Goal: Task Accomplishment & Management: Use online tool/utility

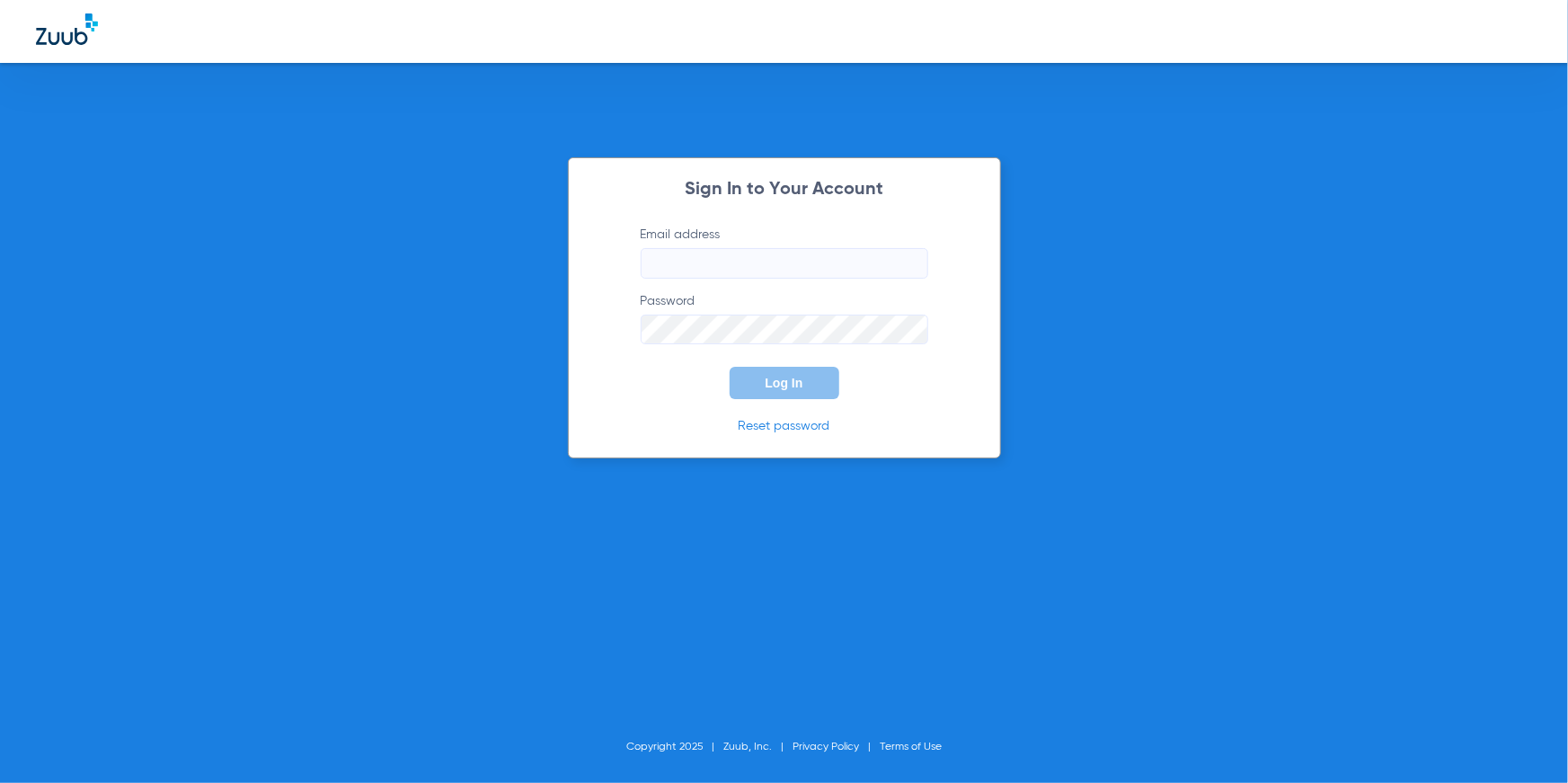
click at [709, 268] on input "Email address" at bounding box center [784, 263] width 287 height 30
type input "[EMAIL_ADDRESS][DOMAIN_NAME]"
click at [809, 371] on button "Log In" at bounding box center [784, 382] width 109 height 32
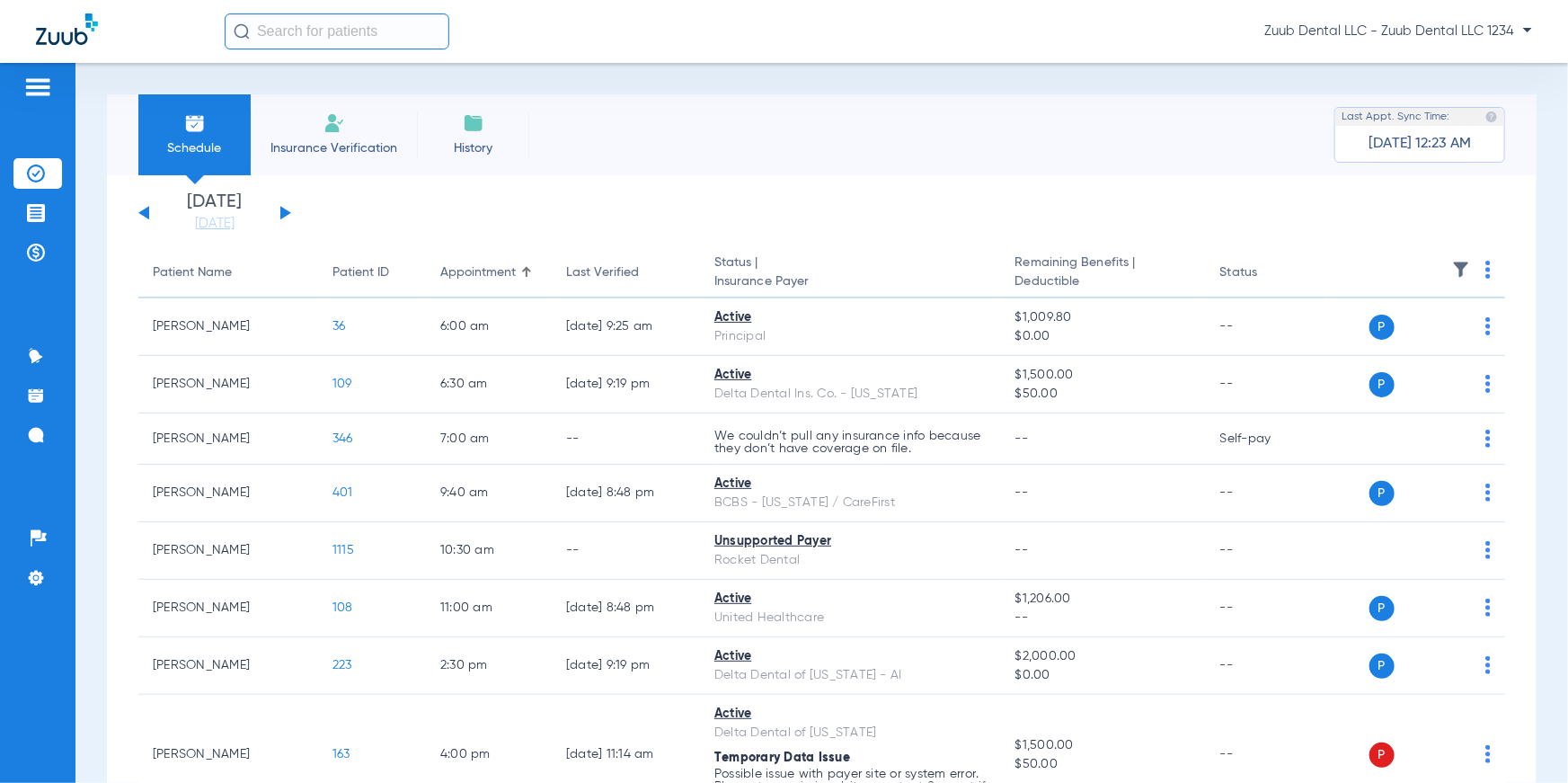
drag, startPoint x: 131, startPoint y: 273, endPoint x: 446, endPoint y: 206, distance: 322.0
drag, startPoint x: 428, startPoint y: 266, endPoint x: 532, endPoint y: 233, distance: 109.1
drag, startPoint x: 546, startPoint y: 270, endPoint x: 651, endPoint y: 210, distance: 120.9
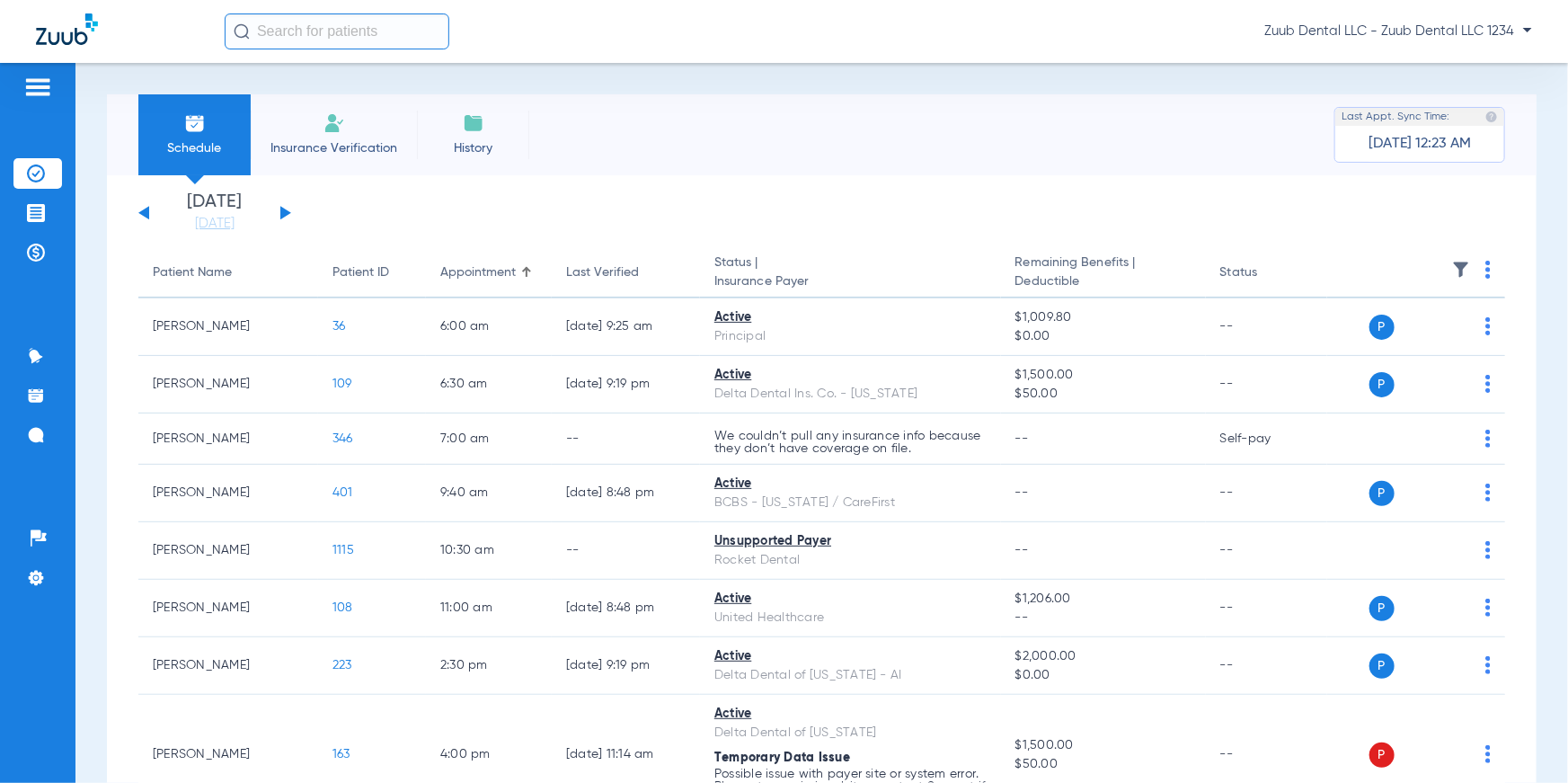
drag, startPoint x: 711, startPoint y: 267, endPoint x: 814, endPoint y: 284, distance: 104.4
click at [814, 284] on th "Status | Insurance Payer" at bounding box center [851, 273] width 301 height 50
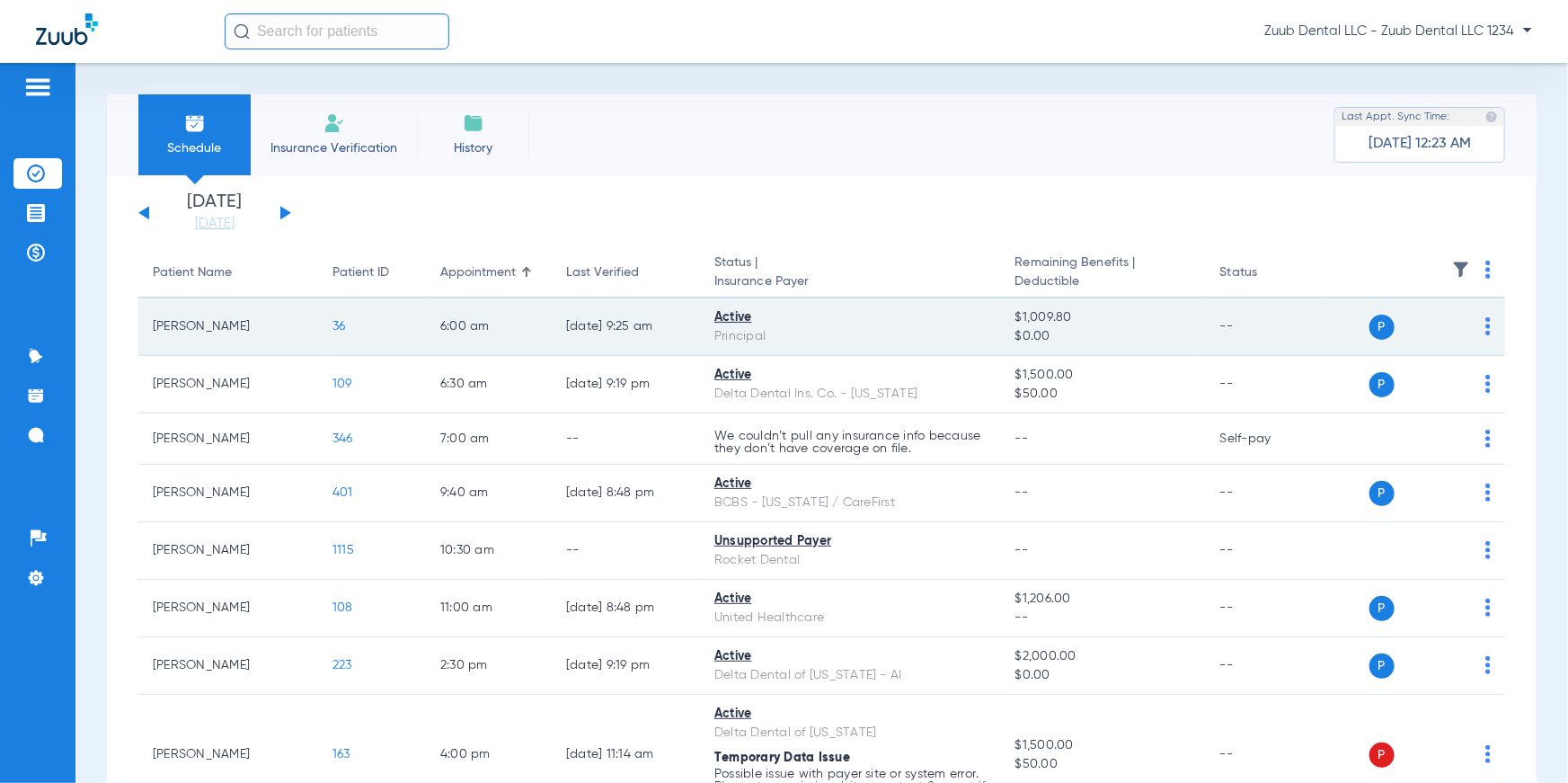
drag, startPoint x: 713, startPoint y: 315, endPoint x: 780, endPoint y: 335, distance: 69.9
click at [780, 335] on td "Active Principal" at bounding box center [851, 327] width 301 height 58
drag, startPoint x: 1011, startPoint y: 313, endPoint x: 1117, endPoint y: 341, distance: 109.6
click at [1117, 341] on td "$1,009.80 $0.00" at bounding box center [1103, 327] width 205 height 58
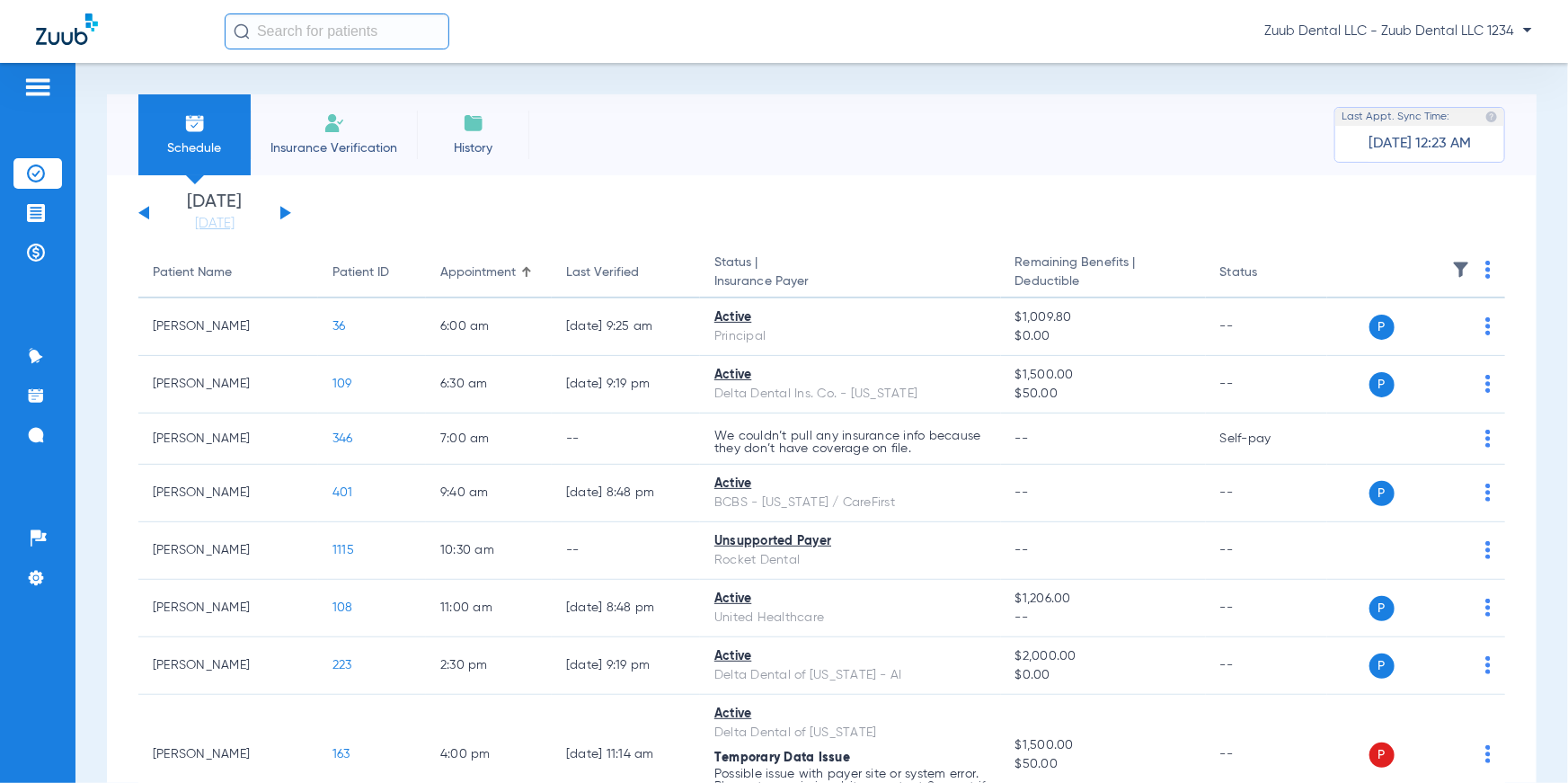
click at [1122, 198] on app-single-date-navigator "[DATE] [DATE] [DATE] [DATE] [DATE] [DATE] [DATE] [DATE] [DATE] [DATE] [DATE] [D…" at bounding box center [822, 212] width 1367 height 39
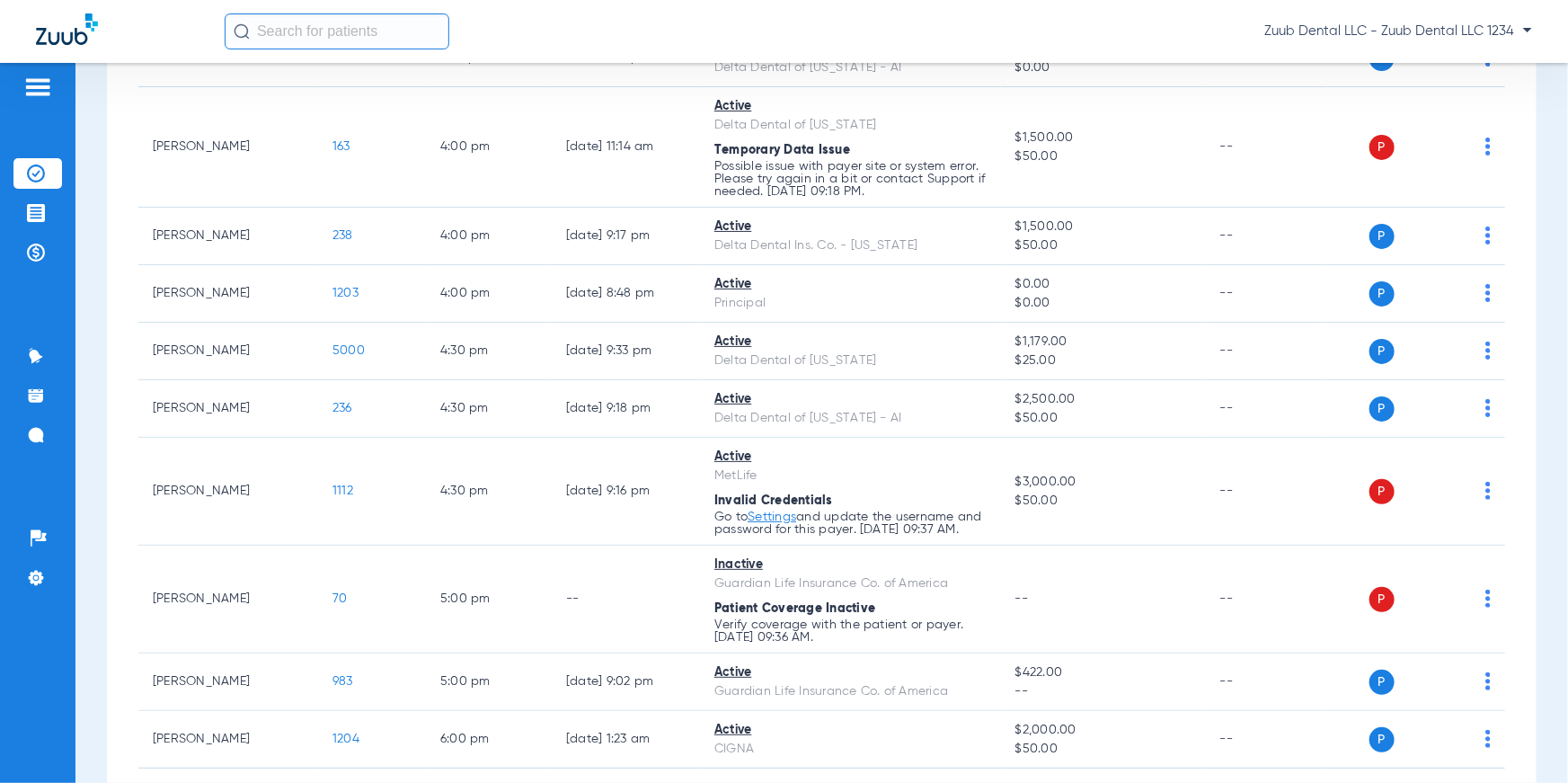
scroll to position [719, 0]
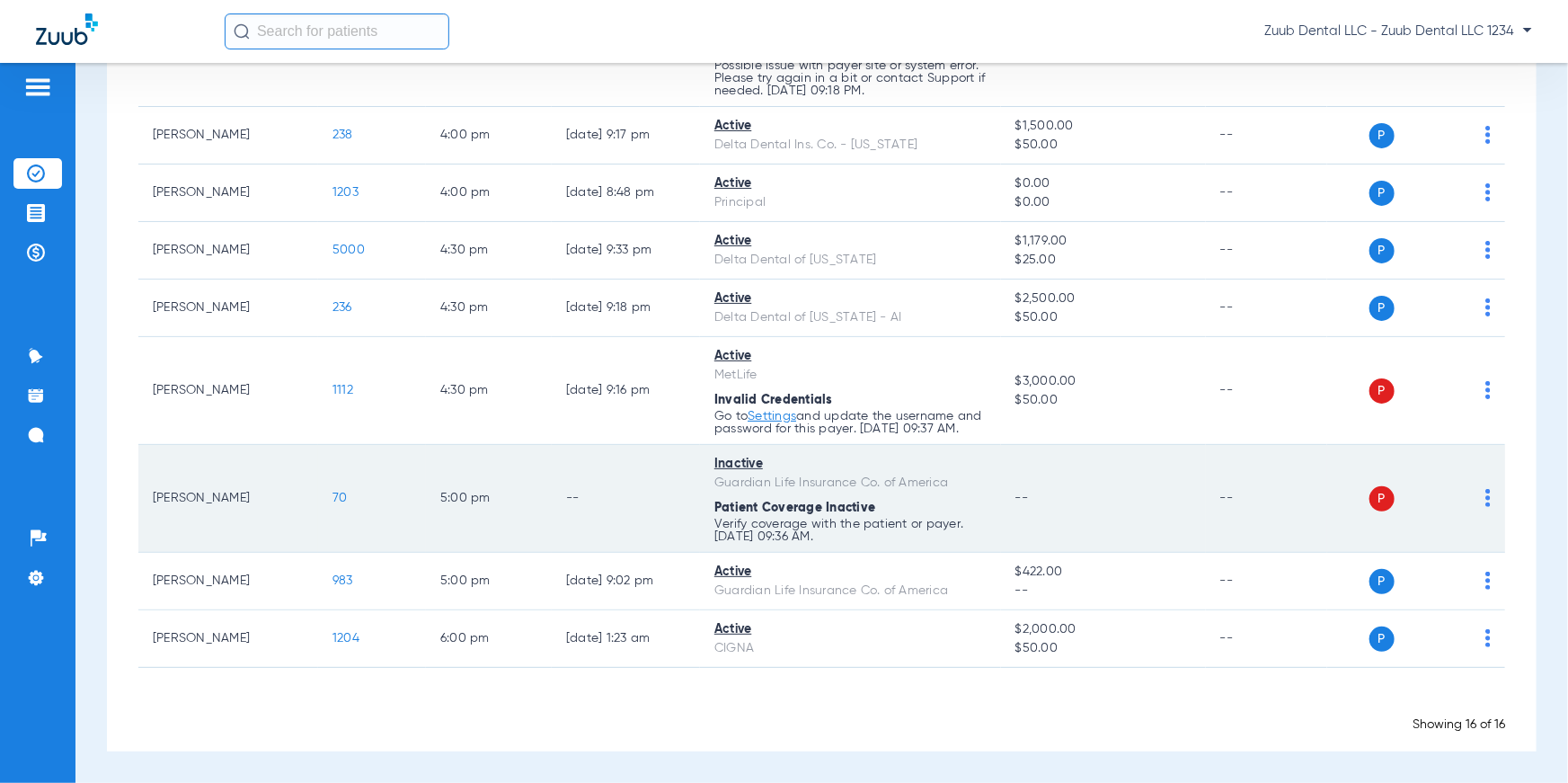
drag, startPoint x: 694, startPoint y: 465, endPoint x: 800, endPoint y: 458, distance: 106.2
click at [800, 458] on tr "[PERSON_NAME] 70 5:00 PM -- Inactive Guardian Life Insurance Co. of America Pat…" at bounding box center [822, 498] width 1367 height 107
drag, startPoint x: 701, startPoint y: 520, endPoint x: 786, endPoint y: 524, distance: 85.1
click at [786, 524] on td "Inactive Guardian Life Insurance Co. of America Patient Coverage Inactive Verif…" at bounding box center [851, 498] width 301 height 107
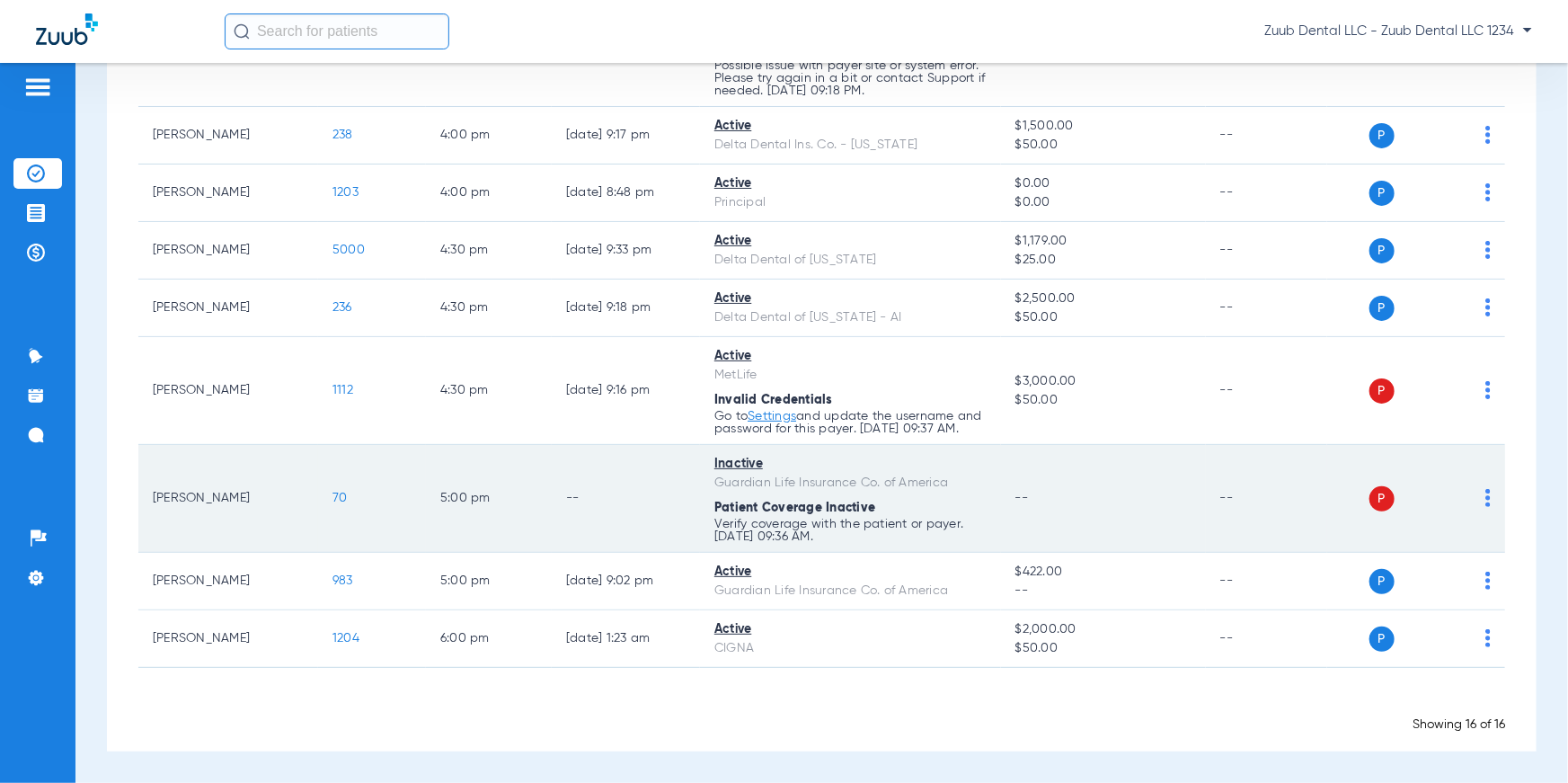
drag, startPoint x: 969, startPoint y: 531, endPoint x: 740, endPoint y: 519, distance: 229.3
drag, startPoint x: 713, startPoint y: 509, endPoint x: 909, endPoint y: 543, distance: 198.9
click at [909, 543] on app-schedule-view-error "Patient Coverage Inactive Verify coverage with the patient or payer. [DATE] 09:…" at bounding box center [850, 520] width 273 height 44
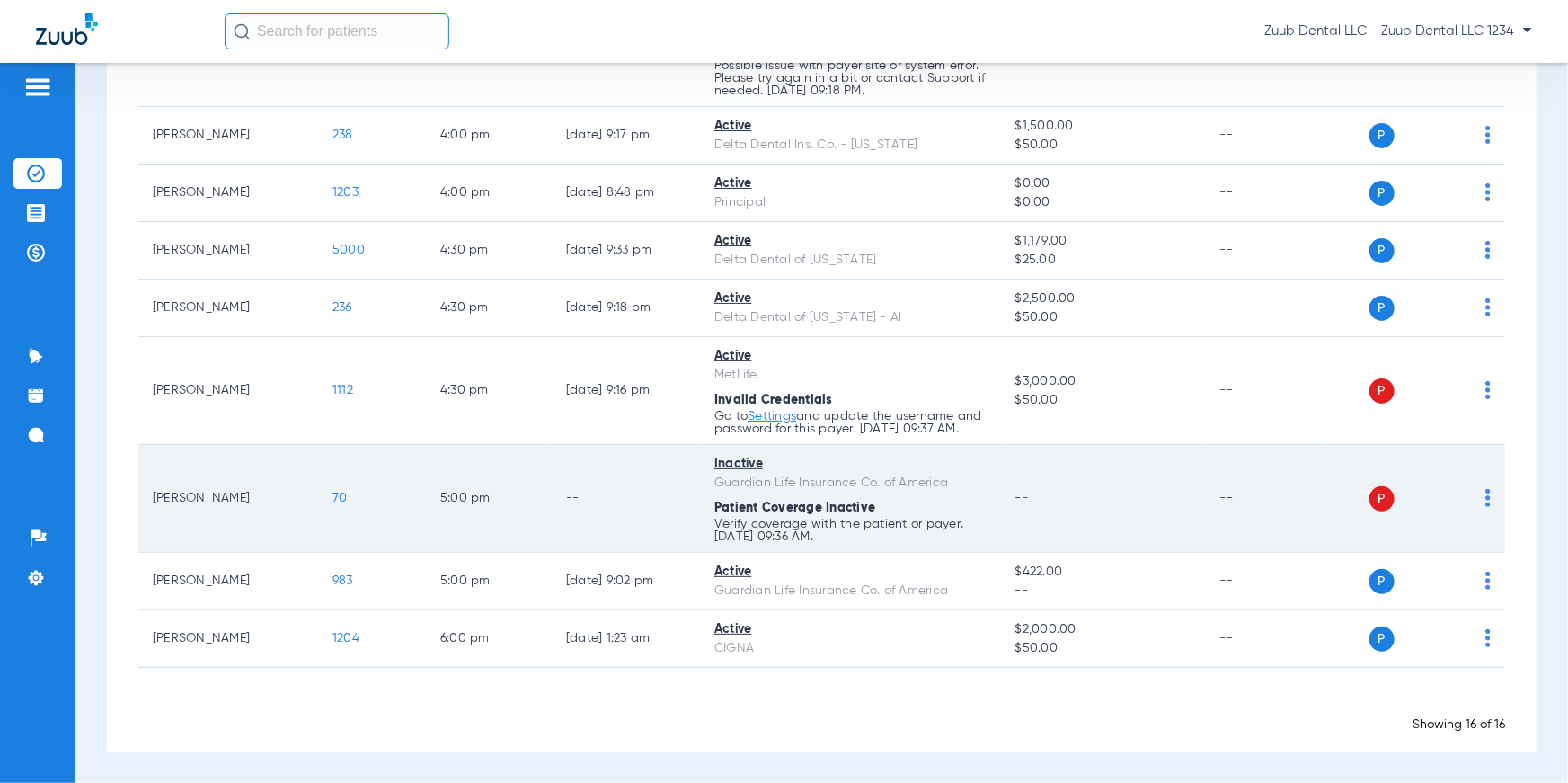
click at [679, 476] on td "--" at bounding box center [626, 498] width 149 height 107
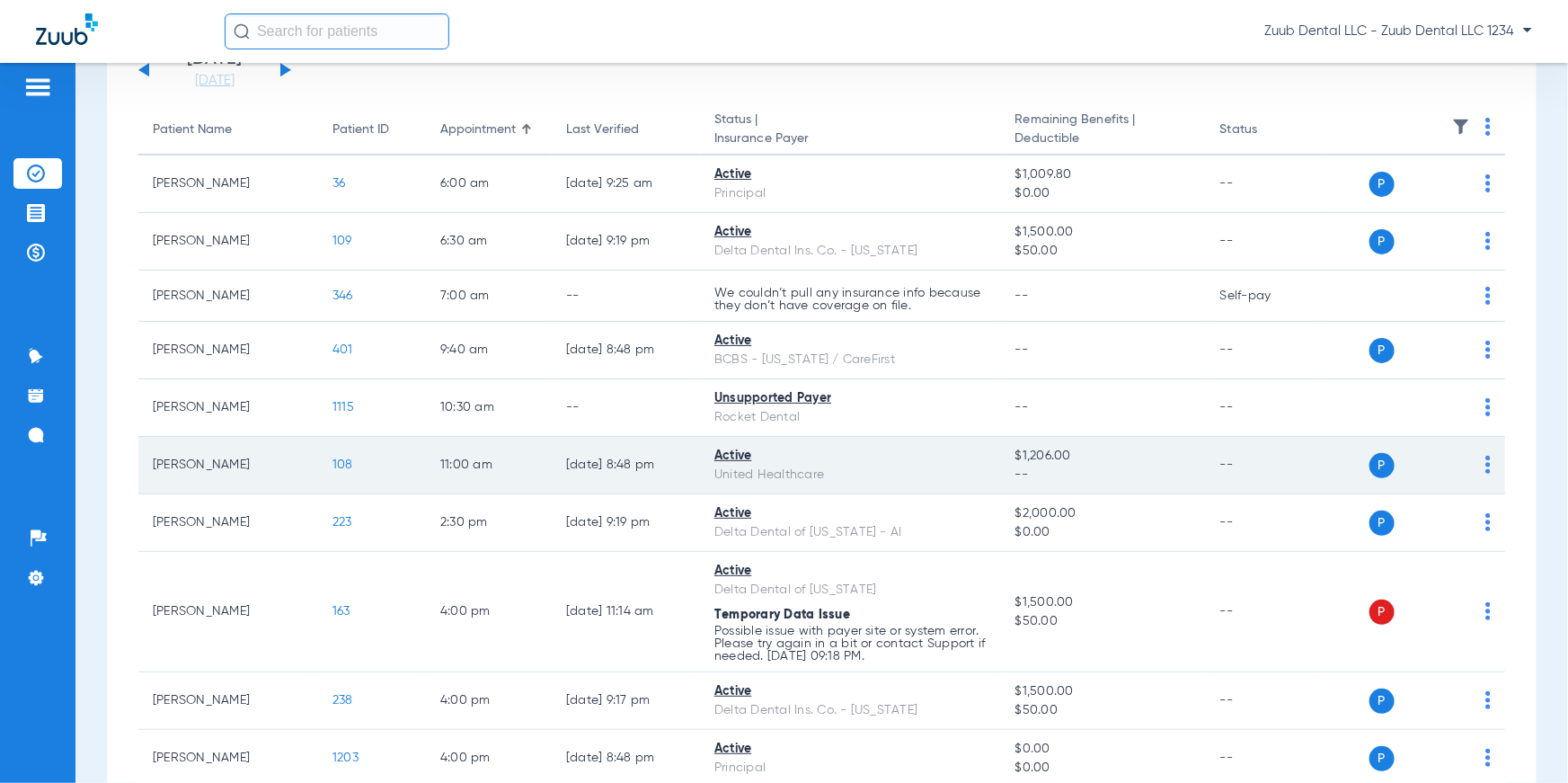
scroll to position [0, 0]
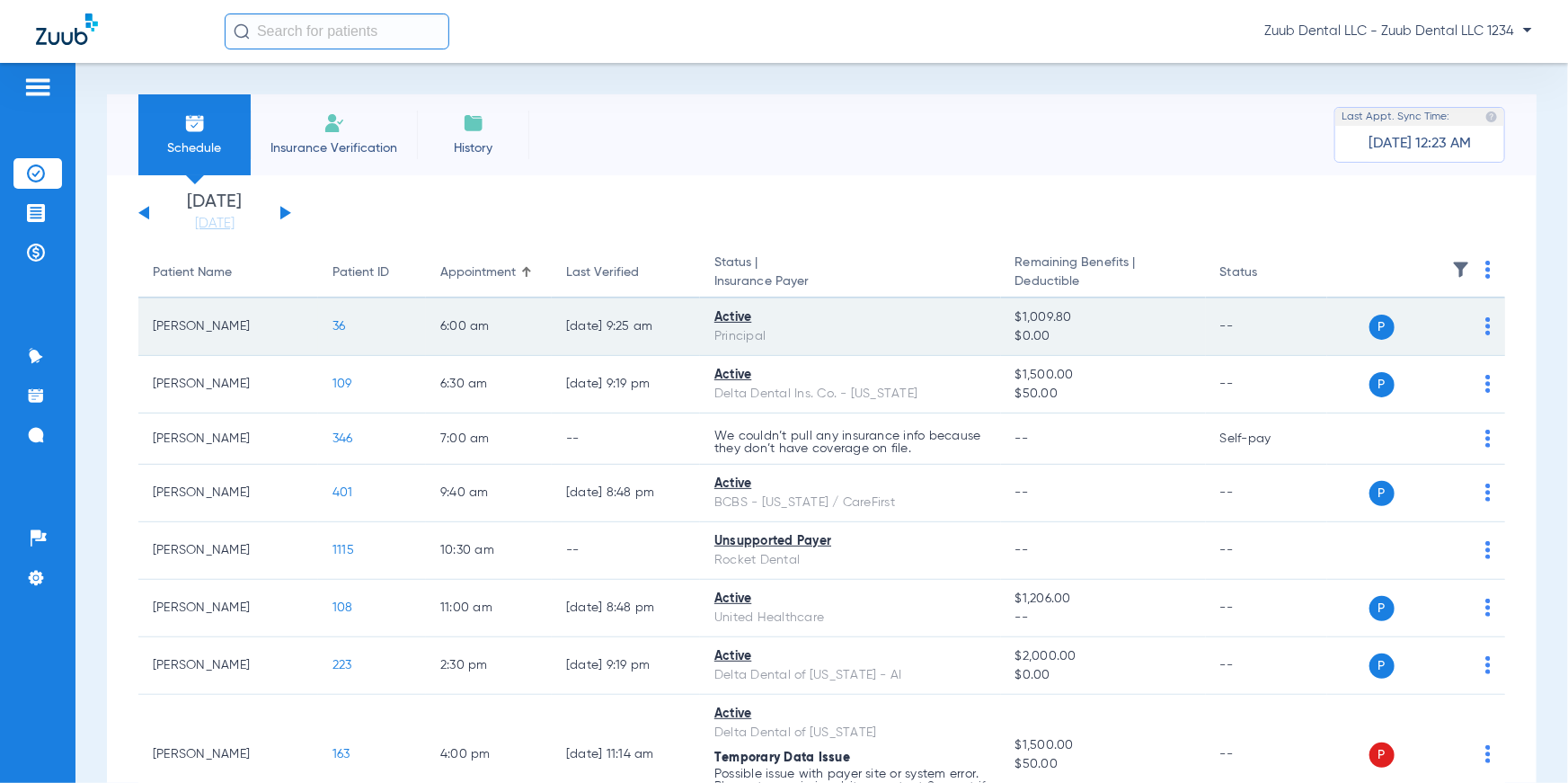
click at [340, 325] on span "36" at bounding box center [339, 326] width 14 height 13
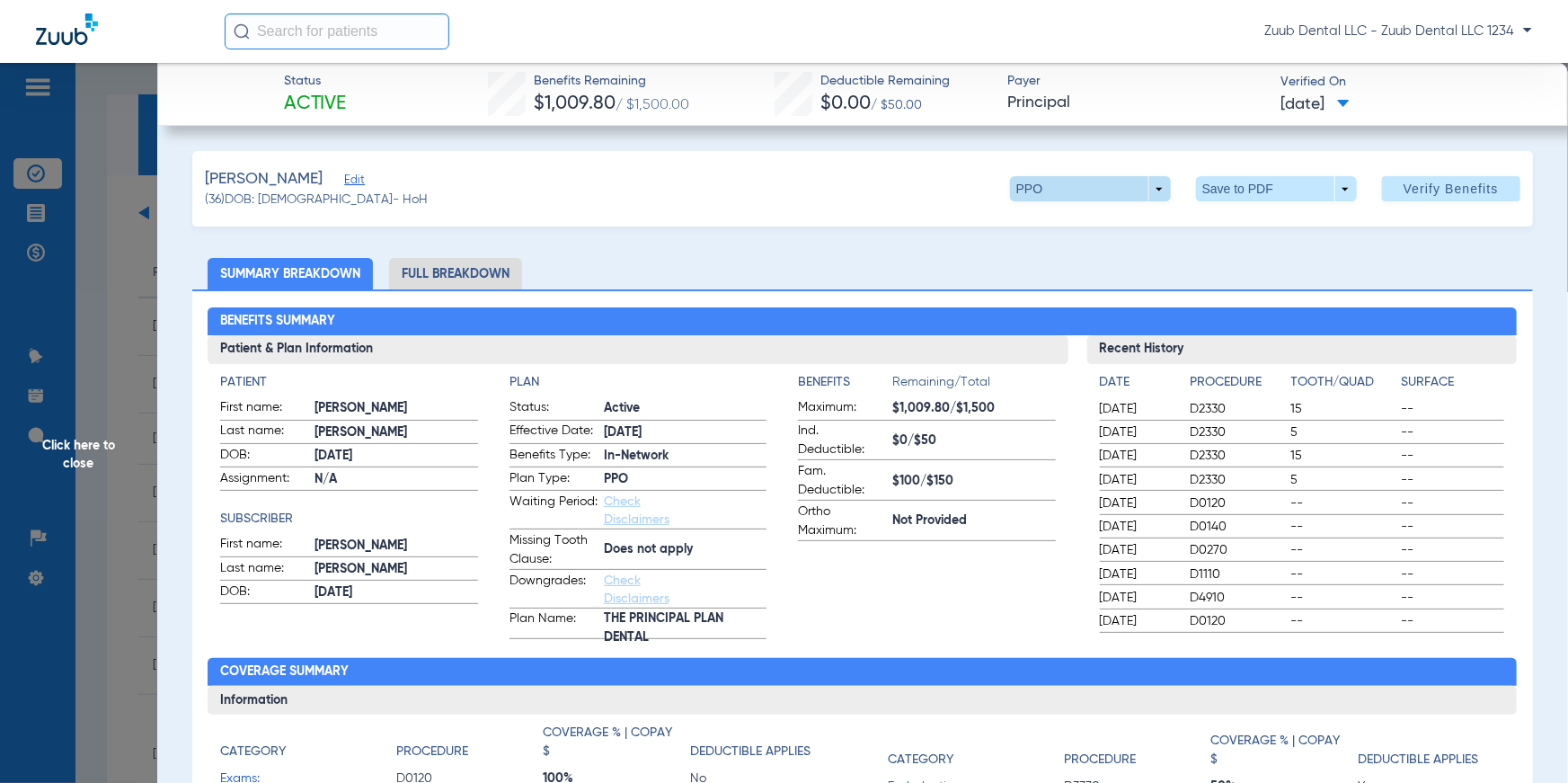
click at [1144, 191] on span at bounding box center [1090, 188] width 161 height 25
click at [859, 179] on div at bounding box center [784, 391] width 1568 height 783
click at [85, 469] on span "Click here to close" at bounding box center [78, 454] width 157 height 783
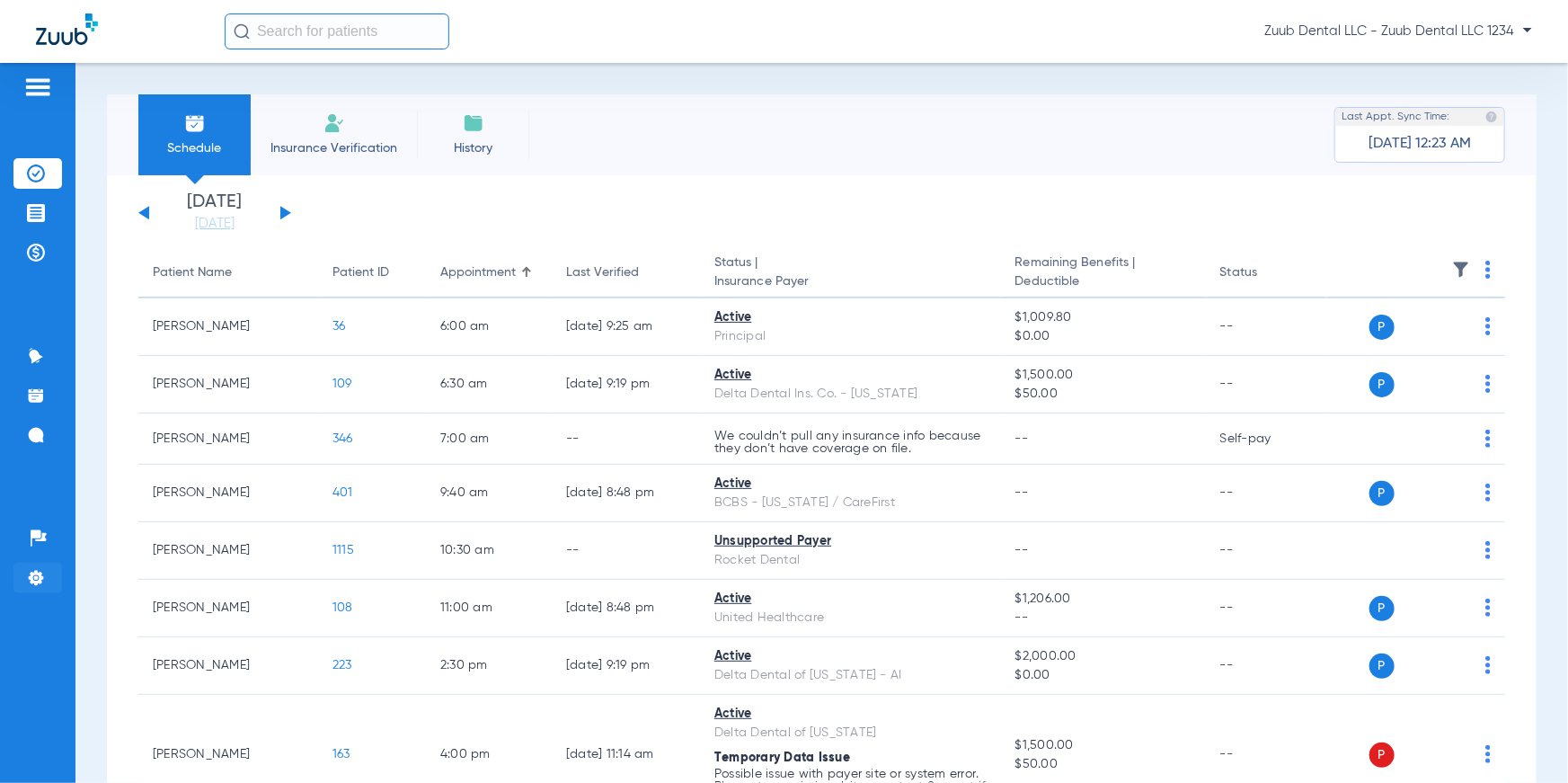
click at [39, 579] on img at bounding box center [36, 578] width 18 height 18
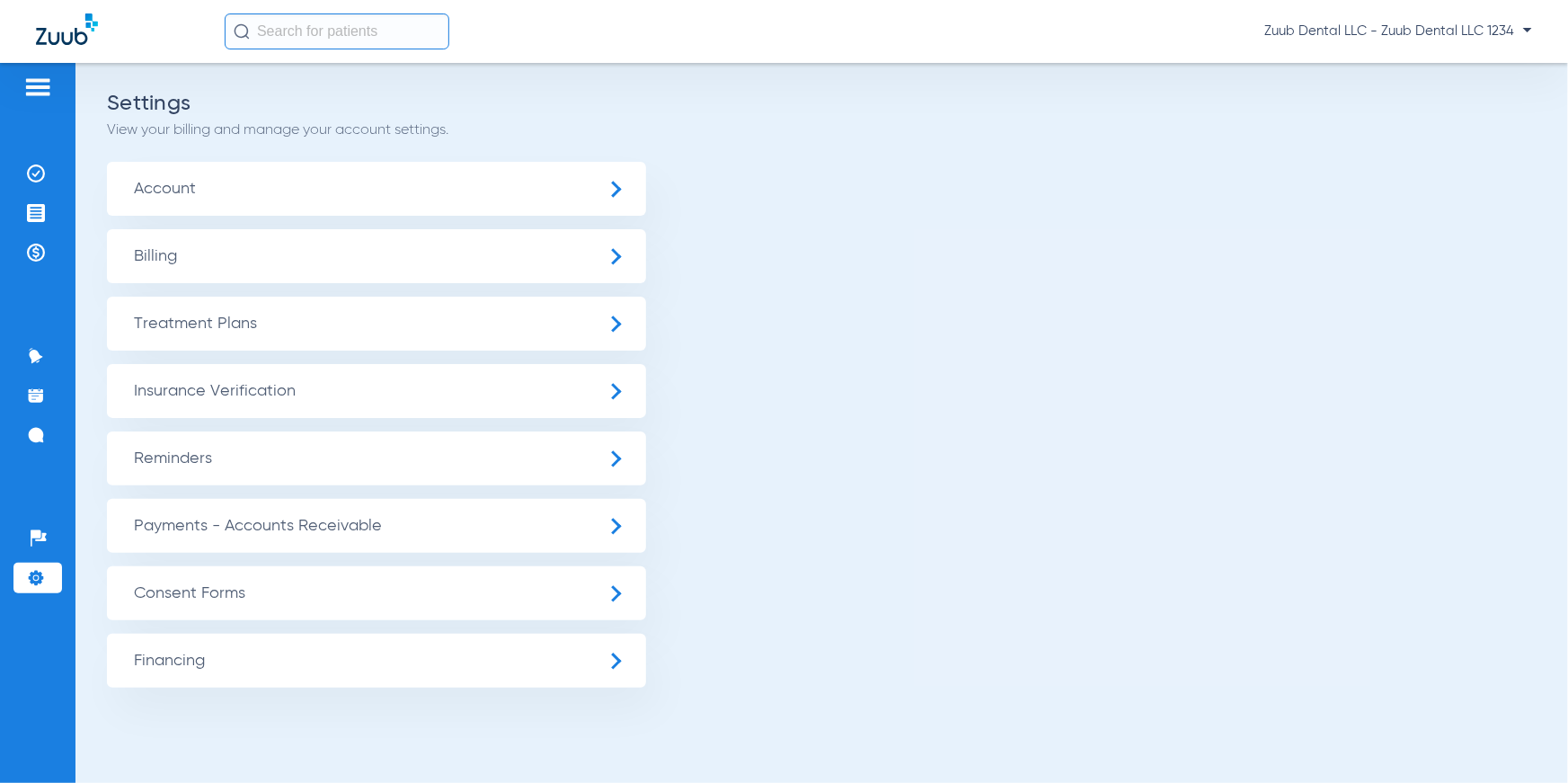
click at [275, 401] on span "Insurance Verification" at bounding box center [375, 390] width 539 height 54
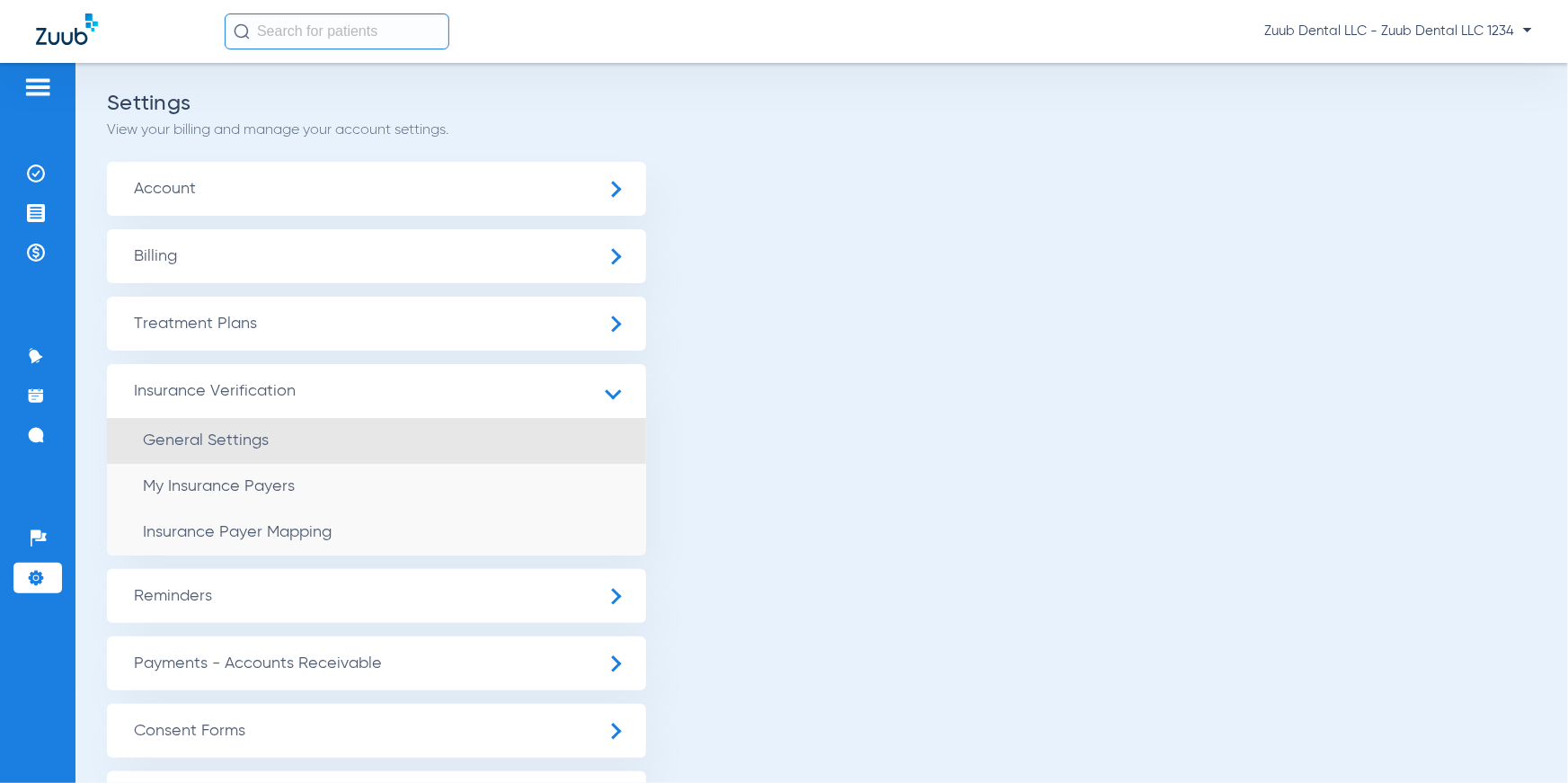
click at [256, 440] on span "General Settings" at bounding box center [206, 441] width 126 height 17
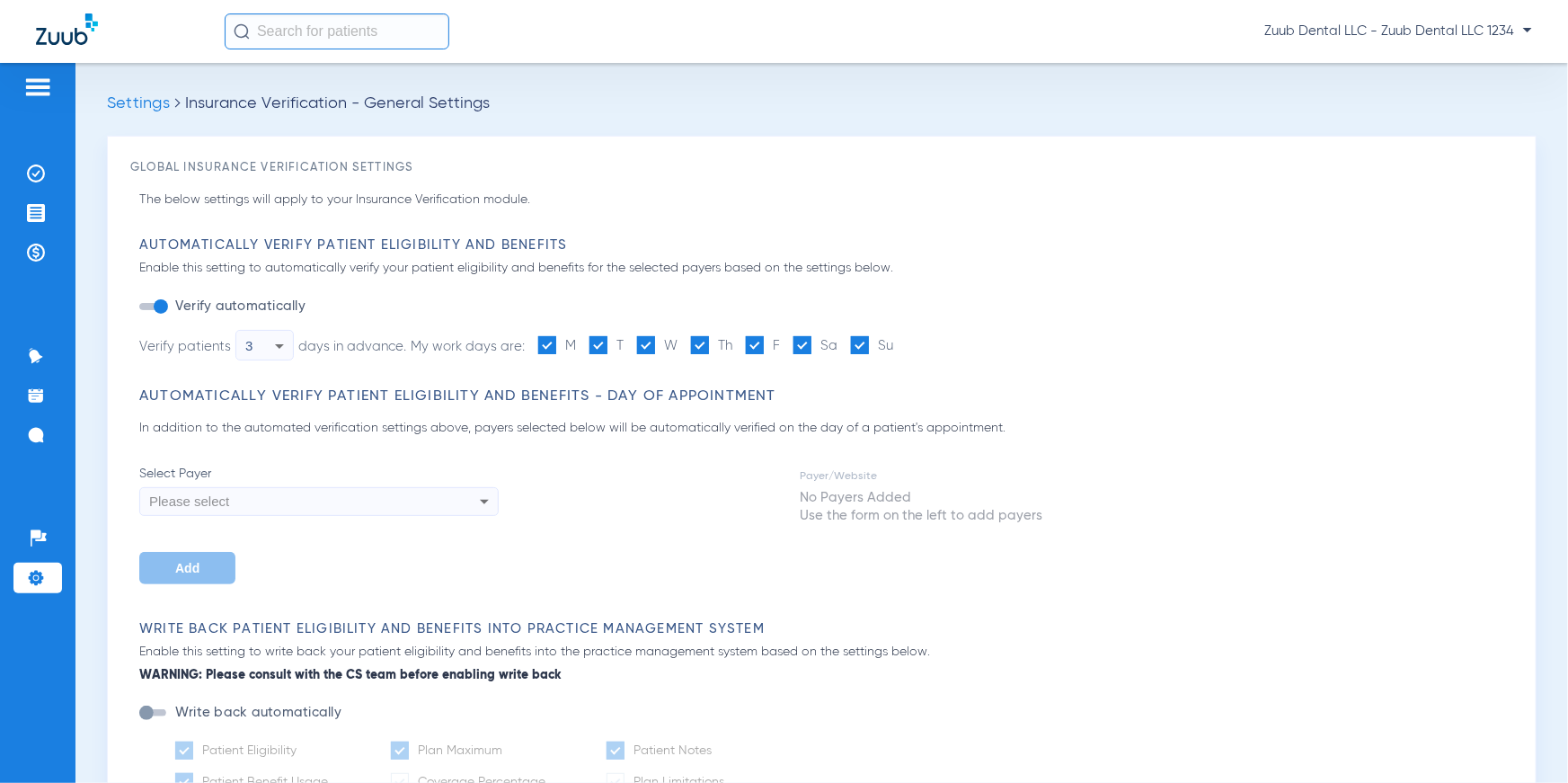
type input "1"
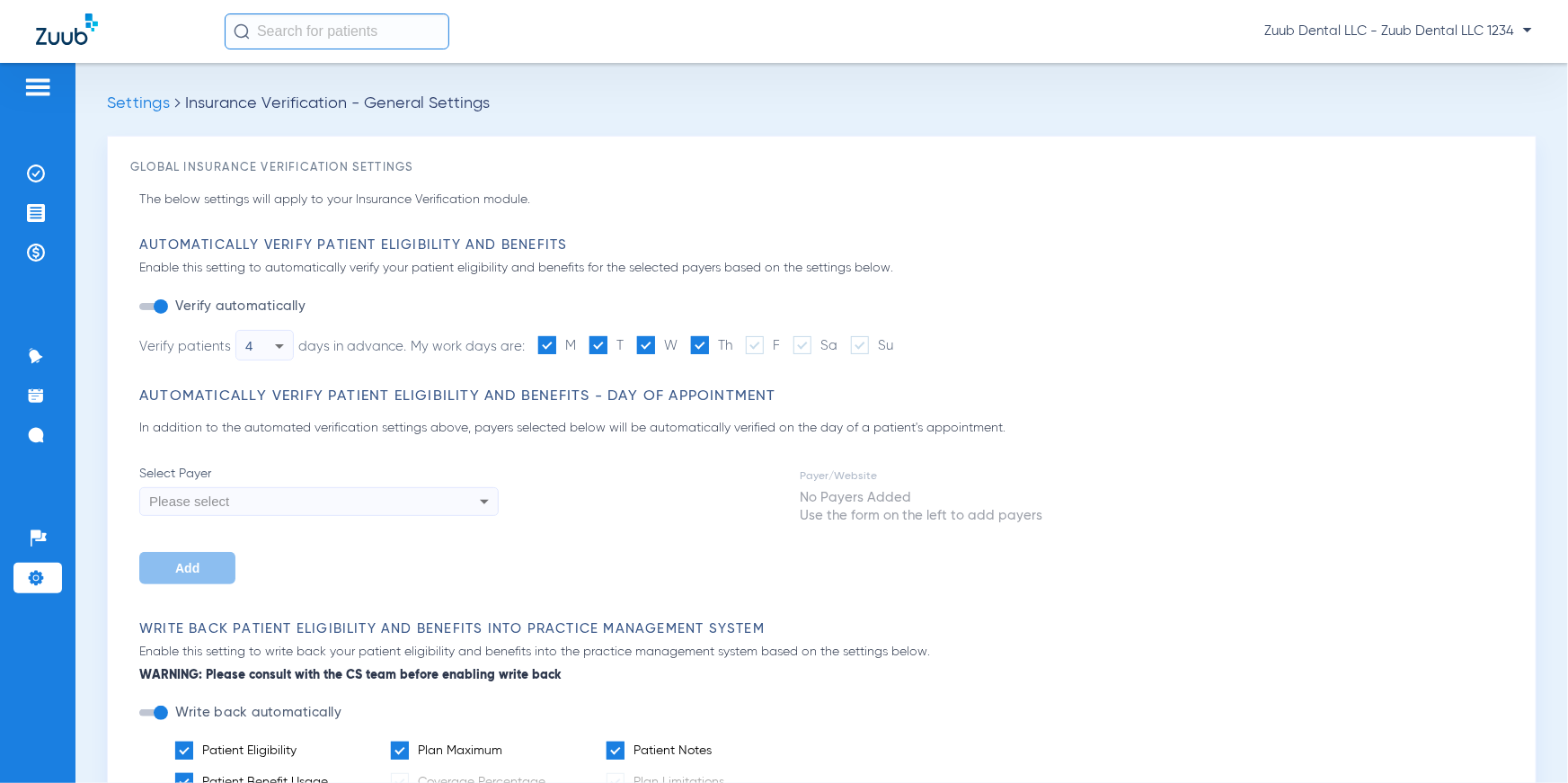
click at [272, 347] on icon at bounding box center [279, 345] width 21 height 21
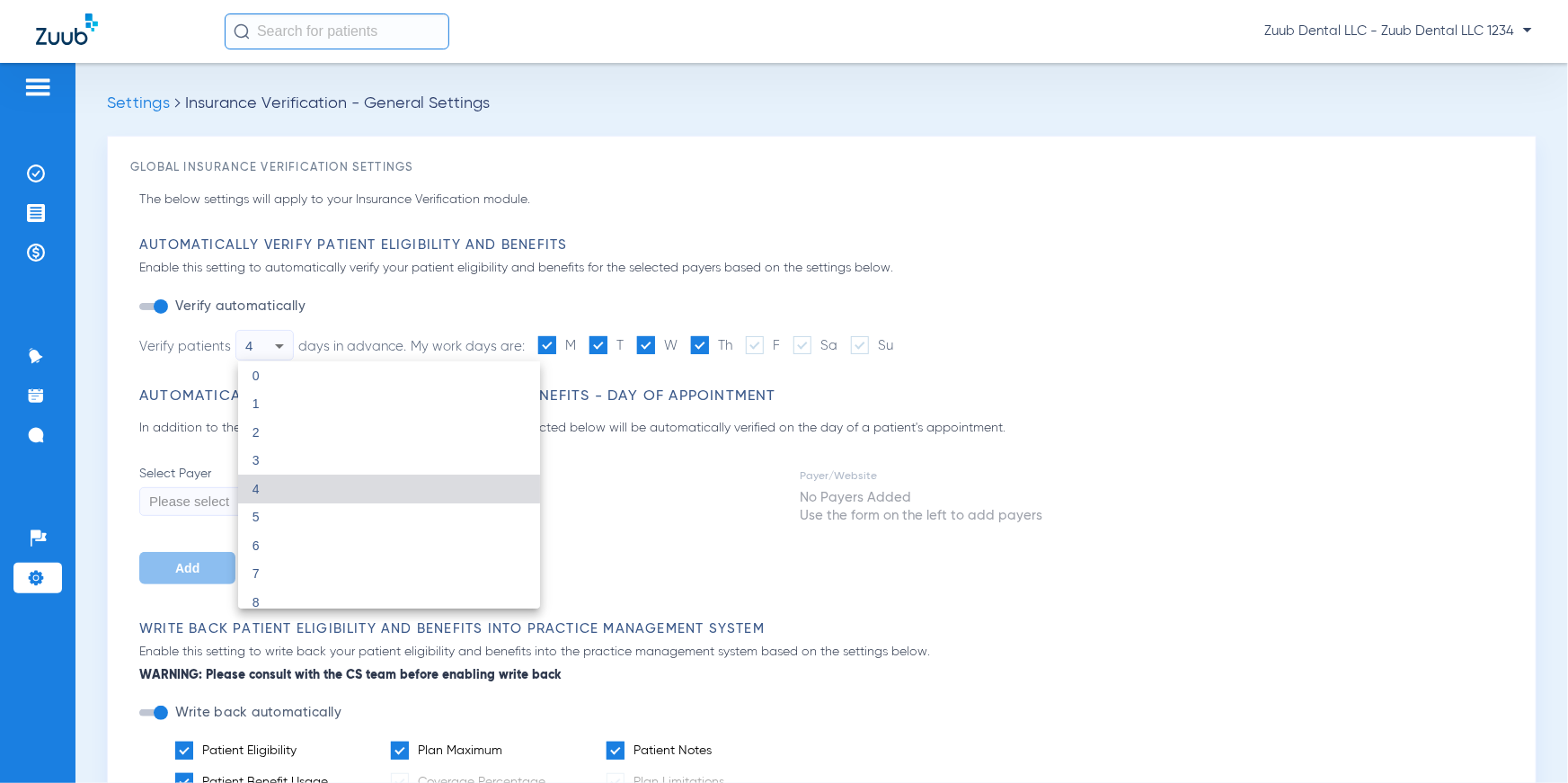
click at [424, 330] on div at bounding box center [784, 391] width 1568 height 783
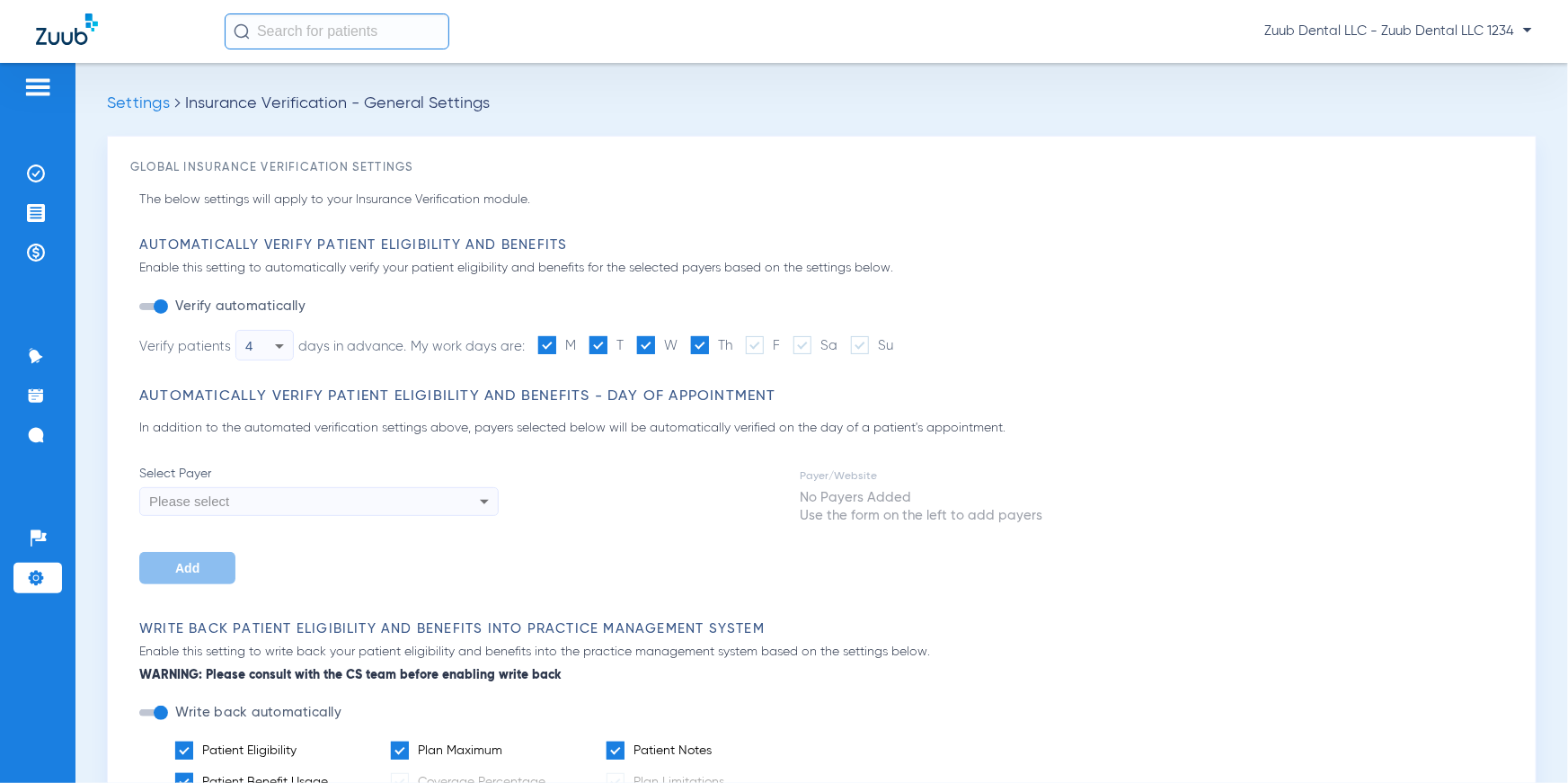
drag, startPoint x: 414, startPoint y: 347, endPoint x: 529, endPoint y: 352, distance: 115.1
click at [529, 352] on li "Verify patients 4 days in advance. My work days are: M T W Th F Sa Su" at bounding box center [516, 344] width 754 height 30
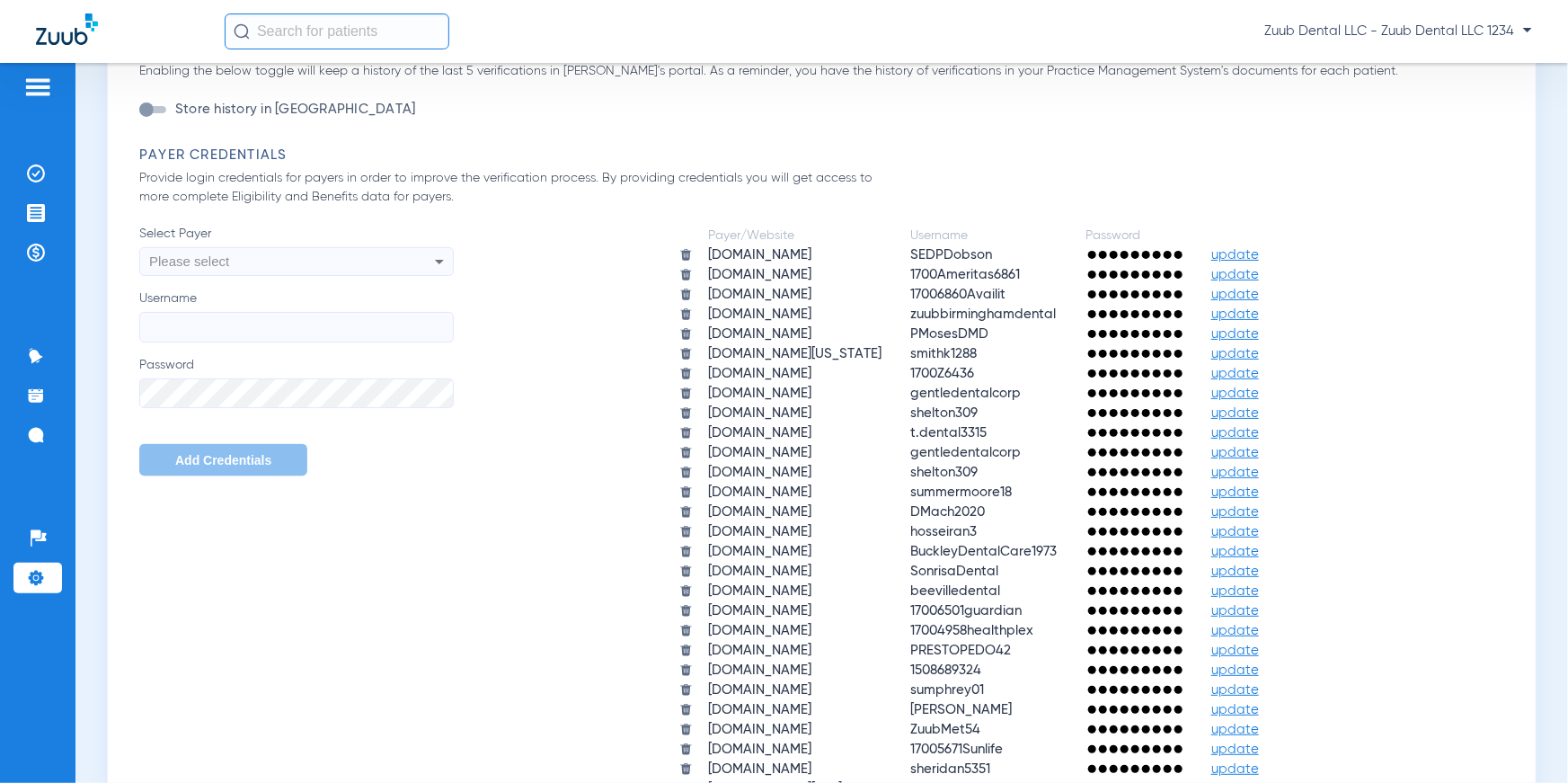
scroll to position [1024, 0]
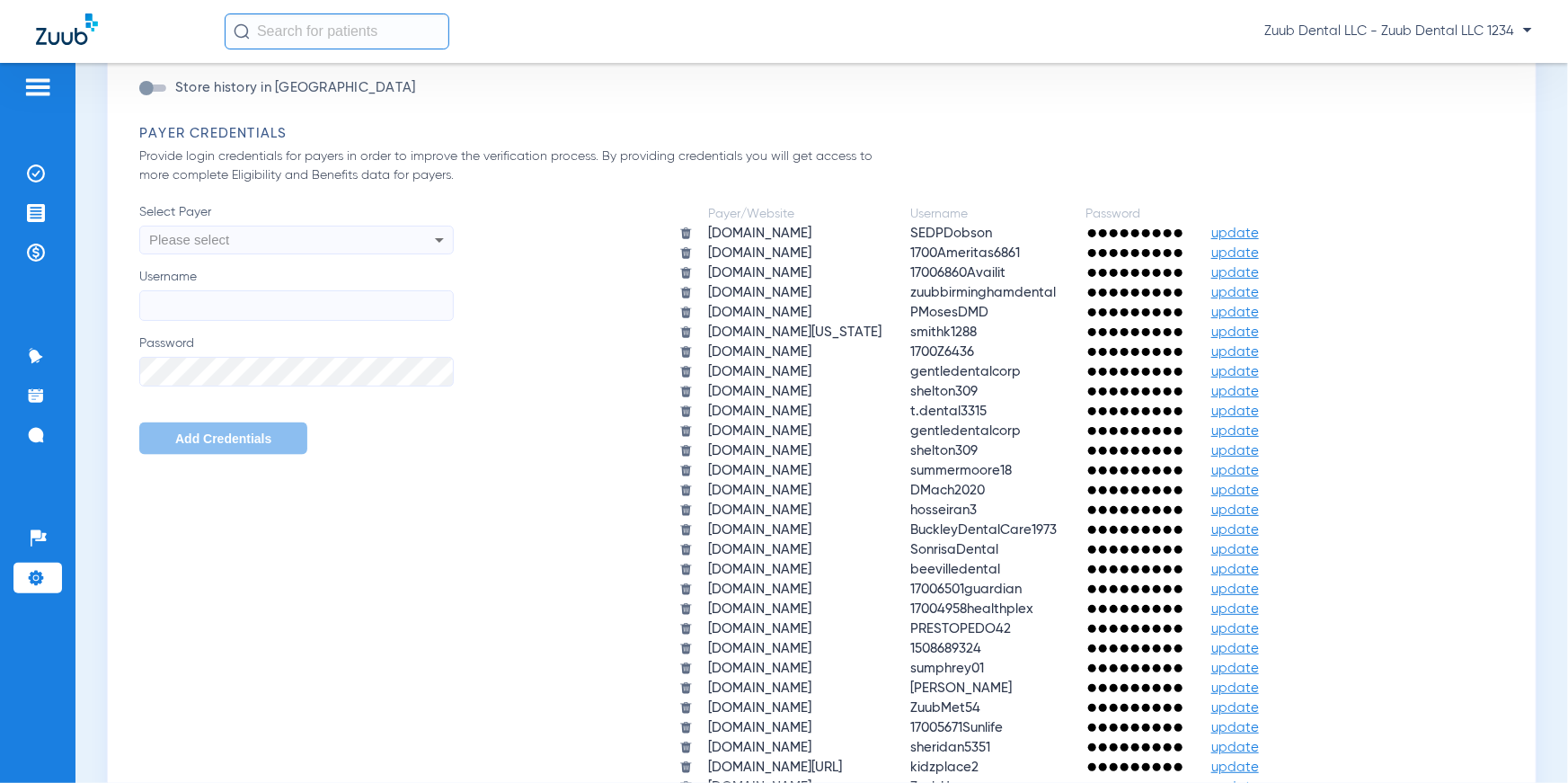
drag, startPoint x: 144, startPoint y: 139, endPoint x: 316, endPoint y: 139, distance: 172.0
click at [316, 139] on h3 "Payer Credentials" at bounding box center [826, 134] width 1374 height 18
click at [557, 228] on div "Payer/Website Username Password [DOMAIN_NAME] SEDPDobson update [DOMAIN_NAME] 1…" at bounding box center [983, 510] width 1059 height 615
click at [442, 549] on div "Select Payer Please select Username Password Add Credentials [SECURITY_DATA] Us…" at bounding box center [826, 510] width 1374 height 615
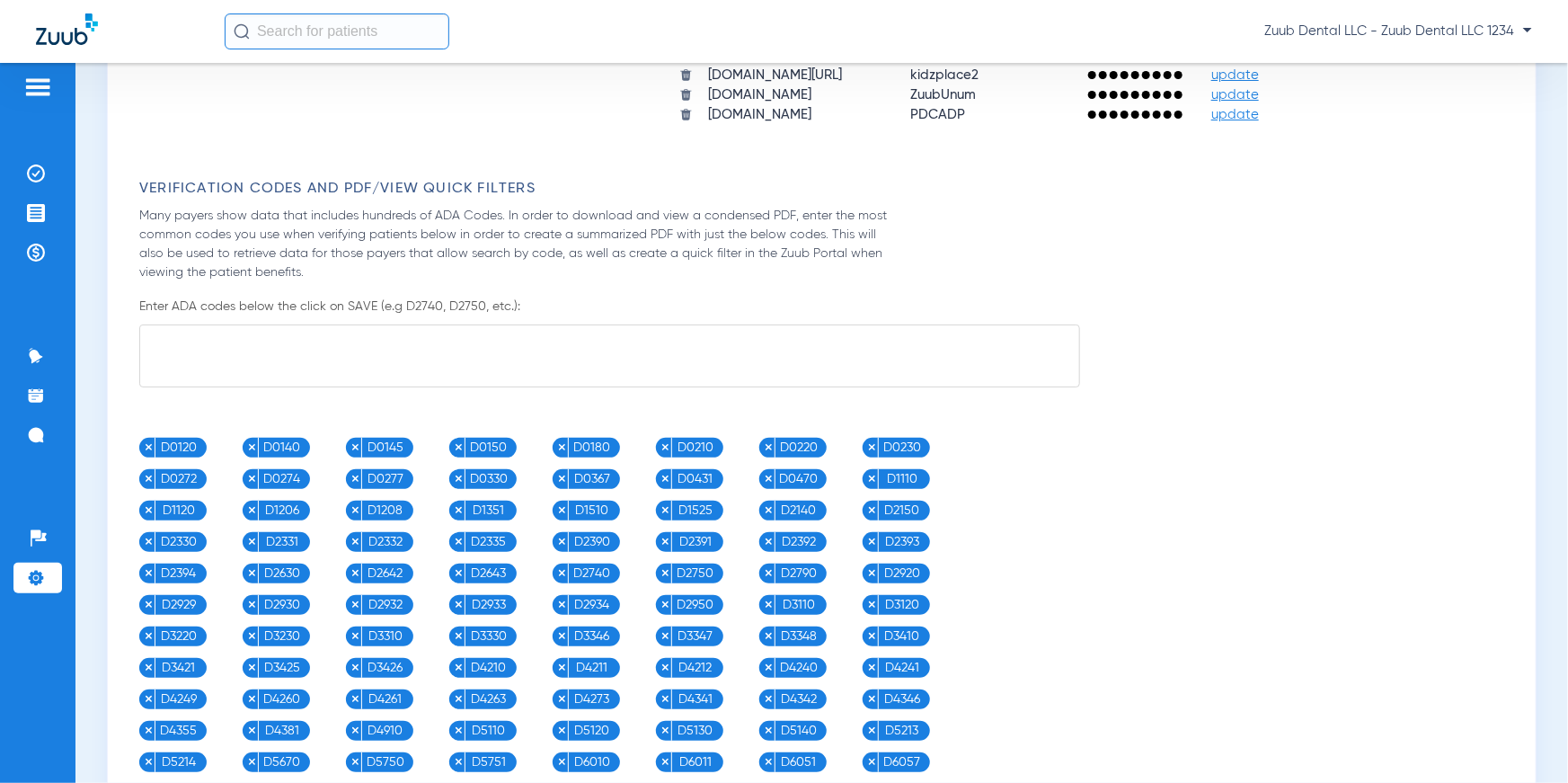
scroll to position [1737, 0]
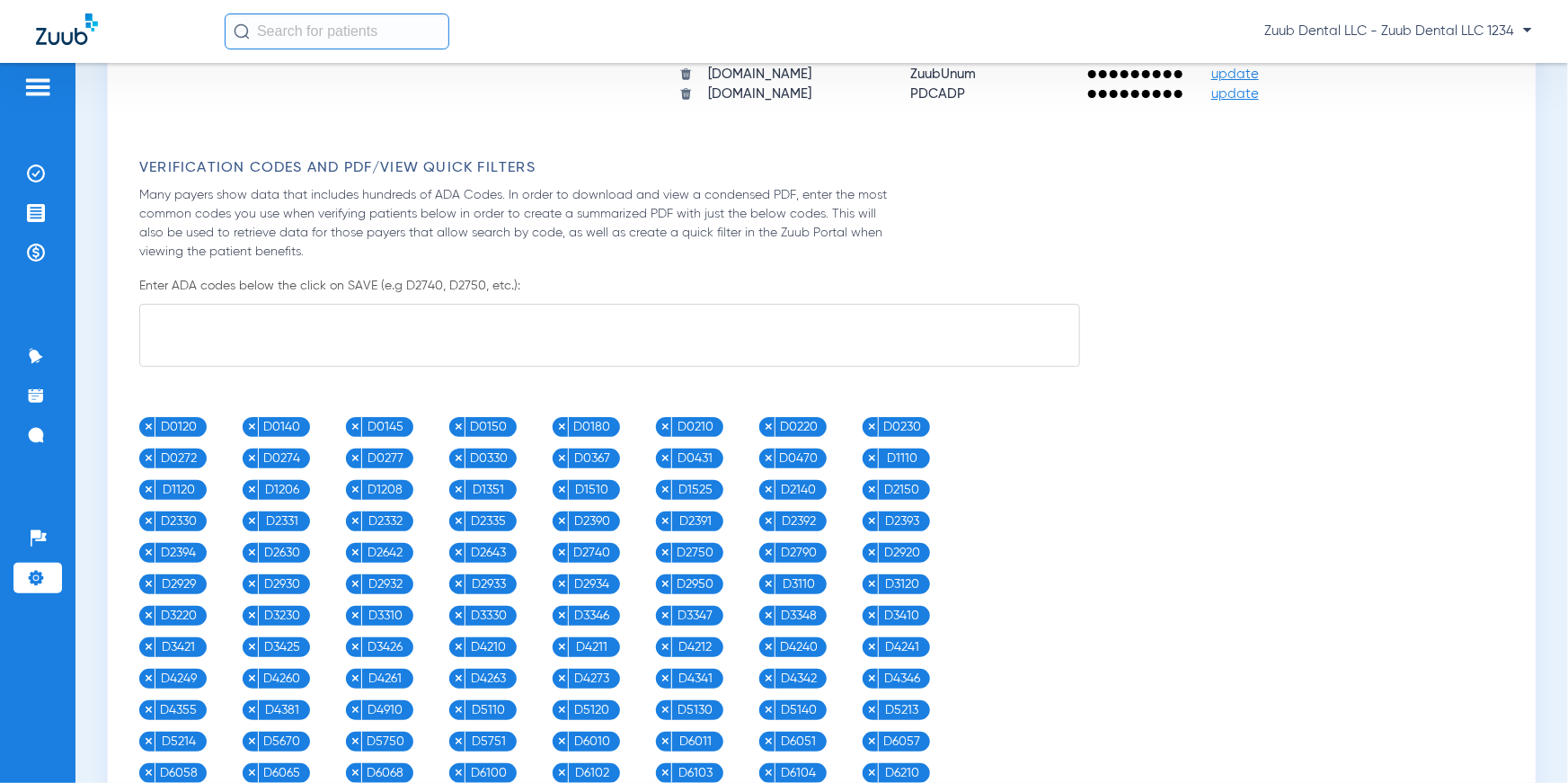
click at [427, 322] on textarea at bounding box center [610, 335] width 941 height 63
click at [678, 319] on textarea at bounding box center [610, 335] width 941 height 63
click at [49, 170] on li "Insurance Verification" at bounding box center [38, 173] width 49 height 30
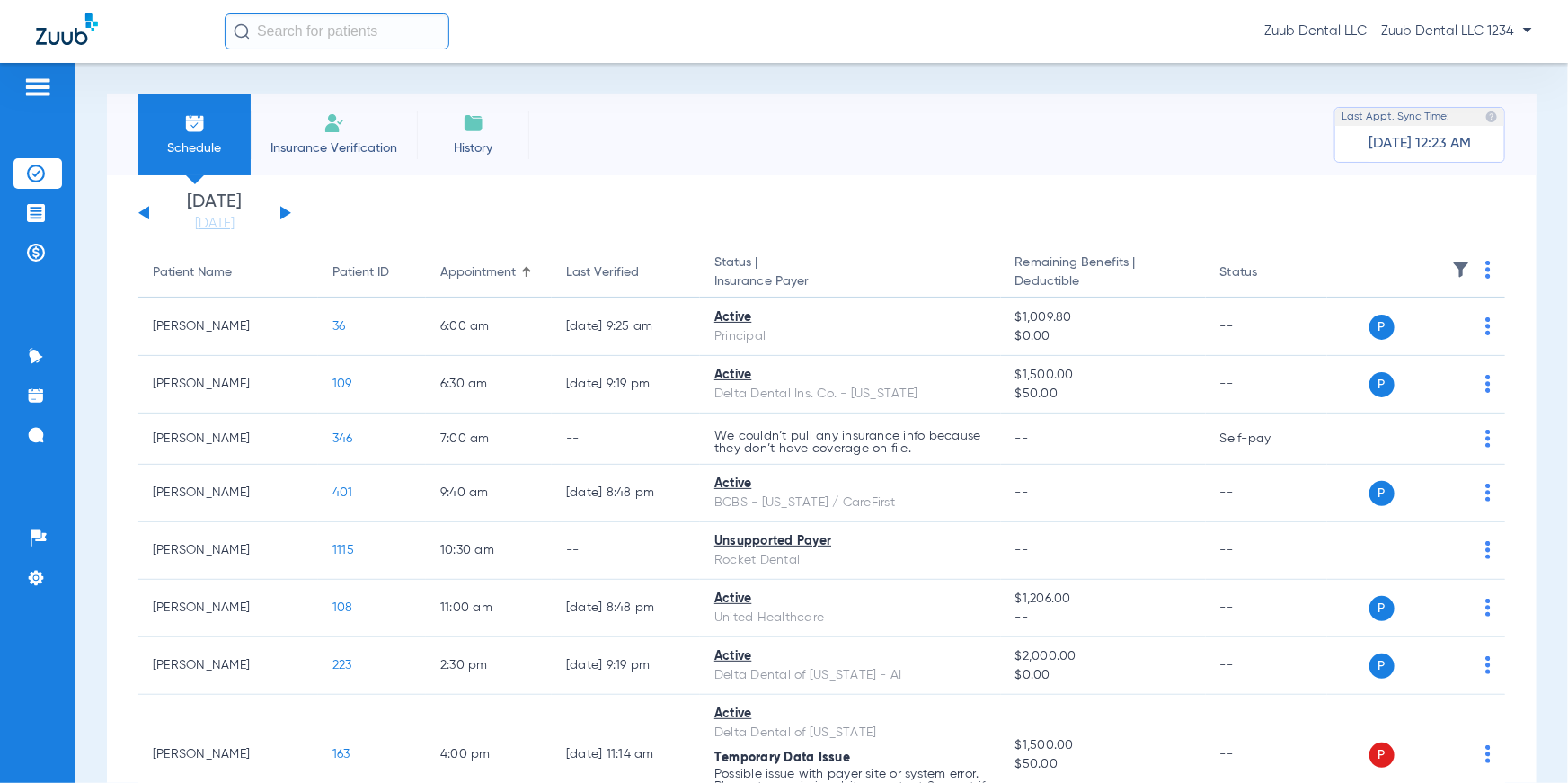
drag, startPoint x: 139, startPoint y: 268, endPoint x: 1324, endPoint y: 275, distance: 1185.0
click at [1324, 275] on tr "Patient Name Patient ID Appointment Last Verified Status | Insurance Payer Rema…" at bounding box center [822, 273] width 1367 height 50
click at [1485, 270] on img at bounding box center [1488, 270] width 6 height 18
click at [1282, 207] on div at bounding box center [784, 391] width 1568 height 783
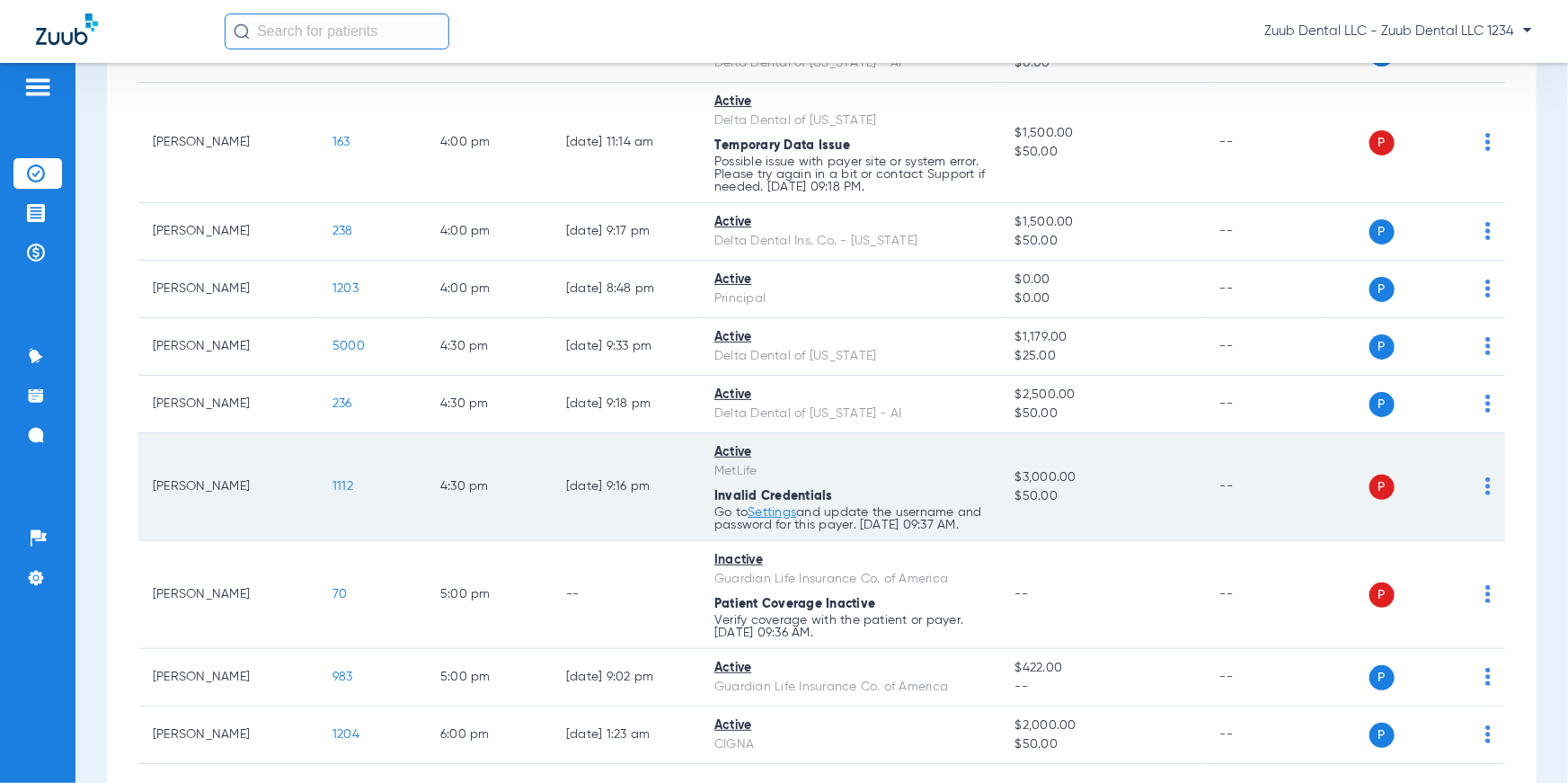
scroll to position [719, 0]
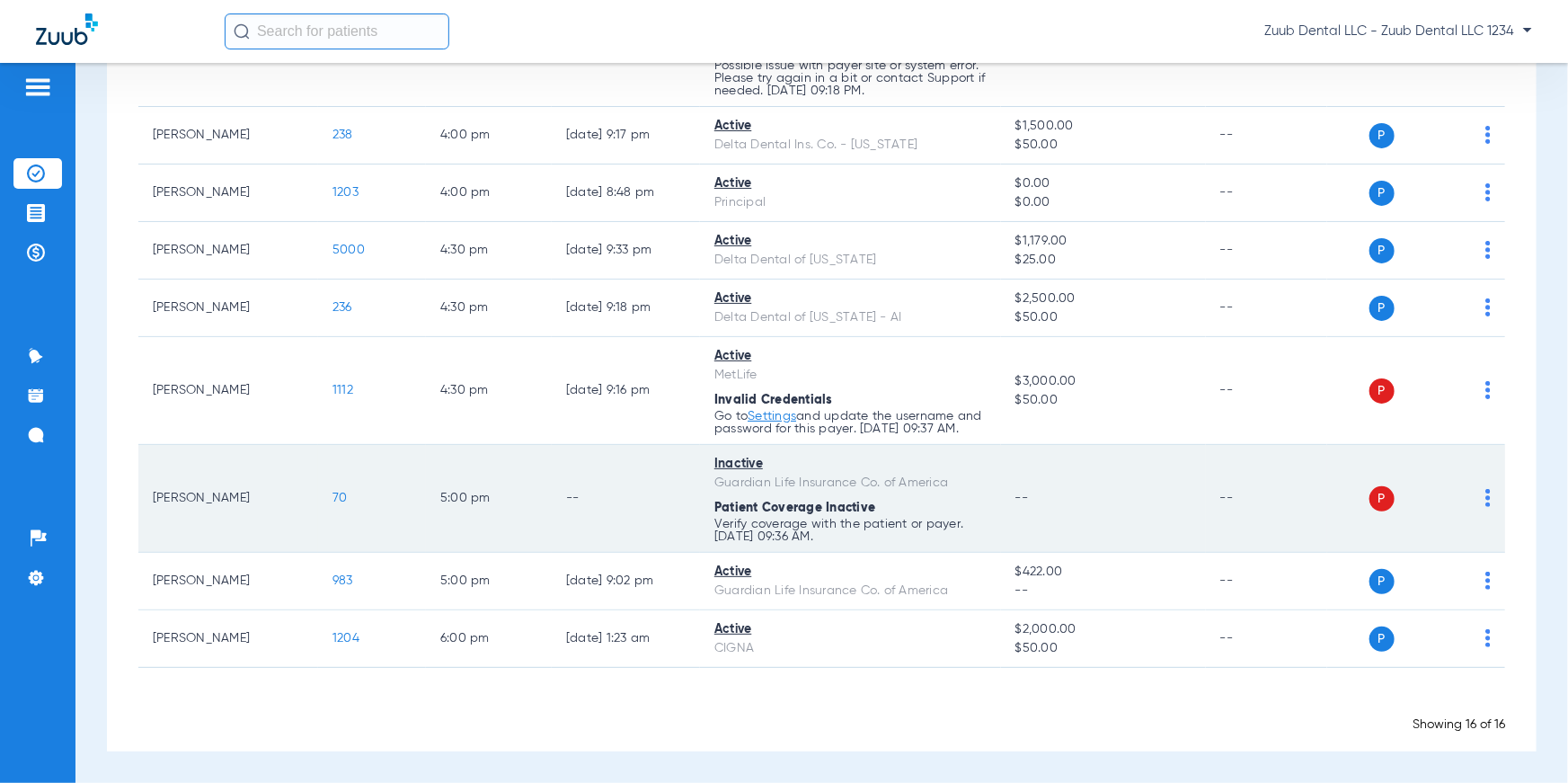
click at [1485, 499] on img at bounding box center [1488, 498] width 6 height 18
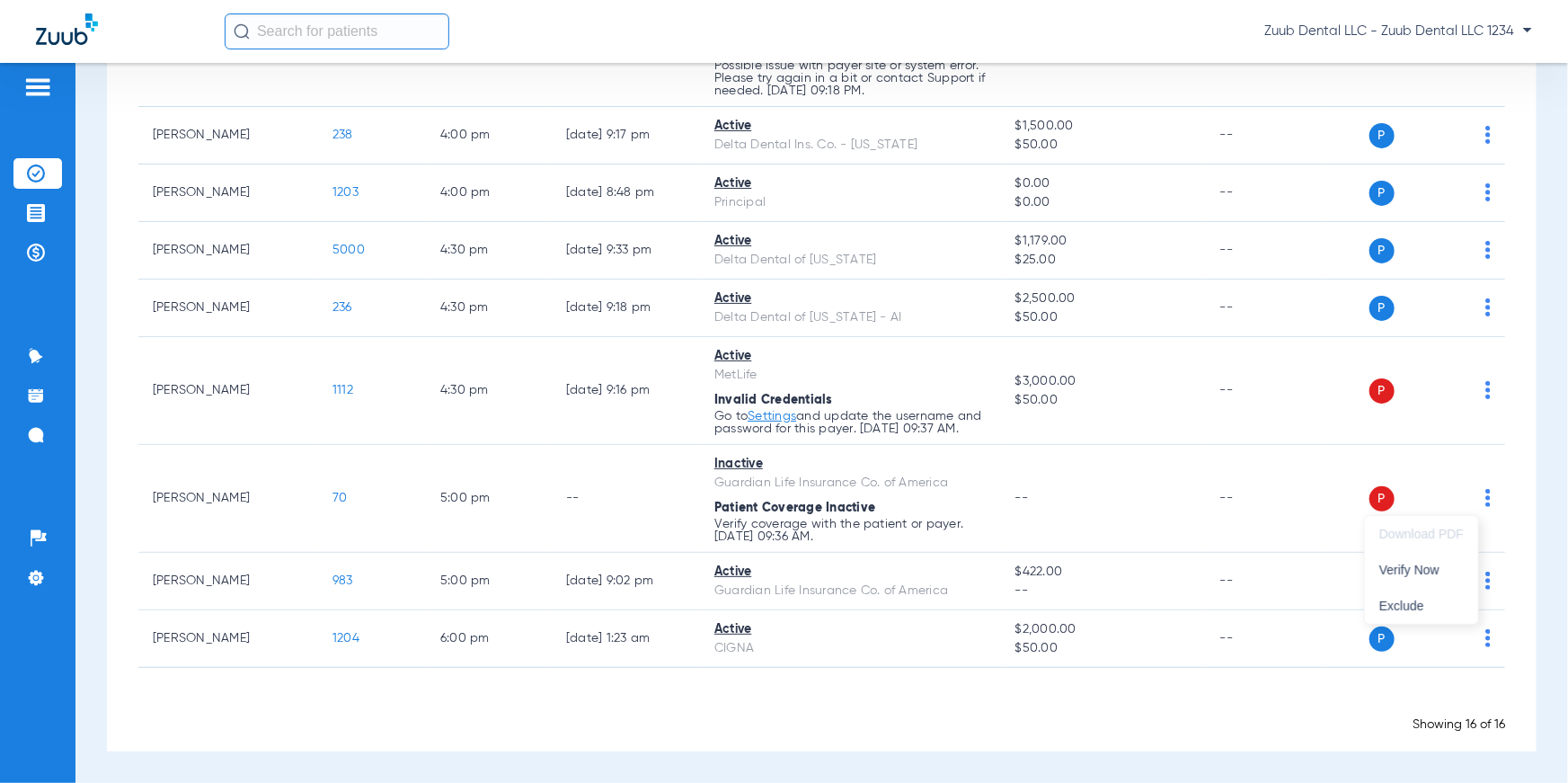
click at [1518, 524] on div at bounding box center [784, 391] width 1568 height 783
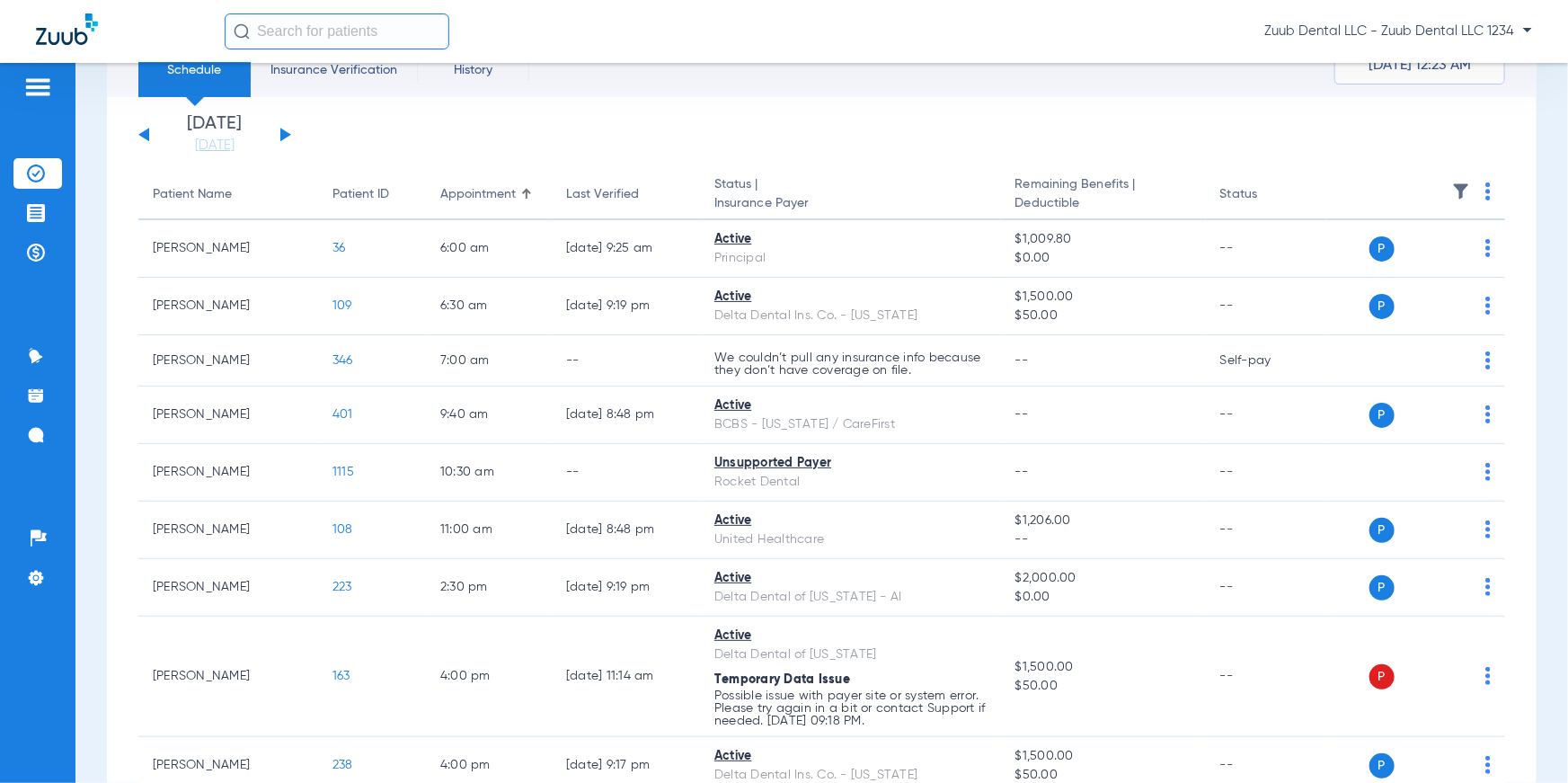
scroll to position [0, 0]
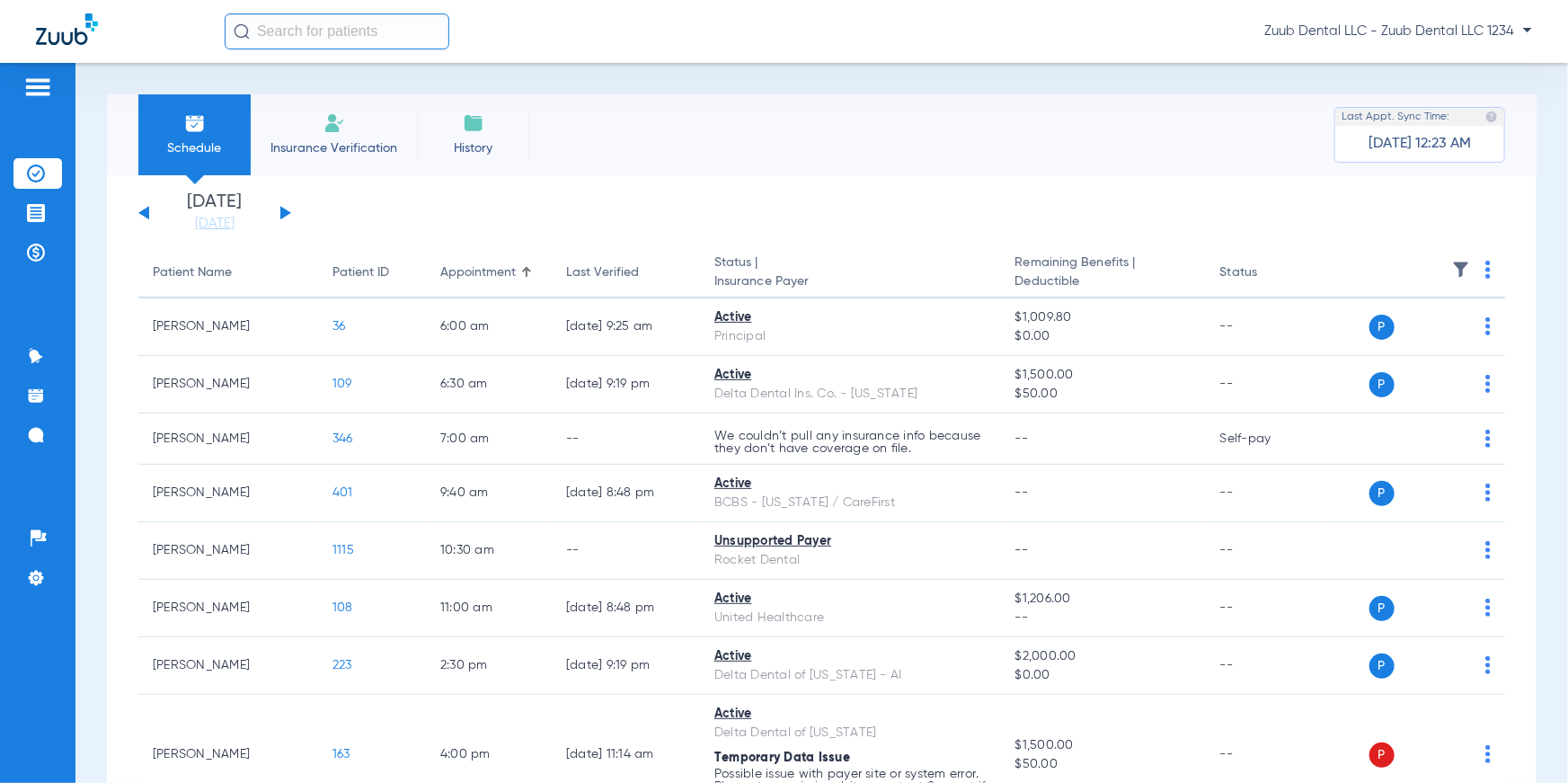
click at [301, 135] on li "Insurance Verification" at bounding box center [333, 135] width 166 height 81
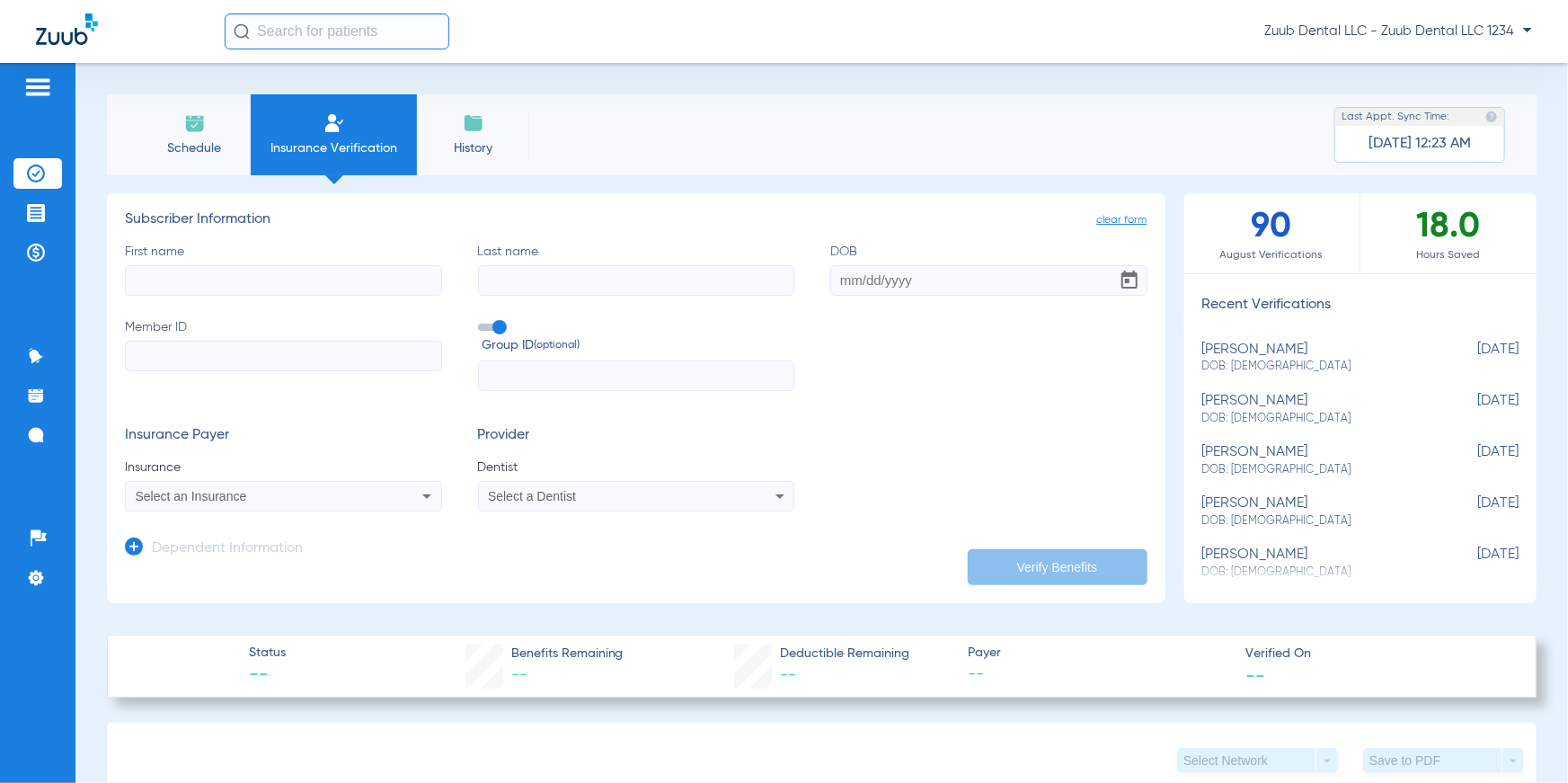
click at [261, 274] on input "First name" at bounding box center [284, 280] width 318 height 30
click at [552, 273] on input "Last name" at bounding box center [637, 280] width 318 height 30
click at [879, 265] on input "DOB" at bounding box center [989, 280] width 318 height 30
click at [372, 352] on input "Member ID" at bounding box center [284, 355] width 318 height 30
click at [490, 375] on input "text" at bounding box center [637, 375] width 318 height 30
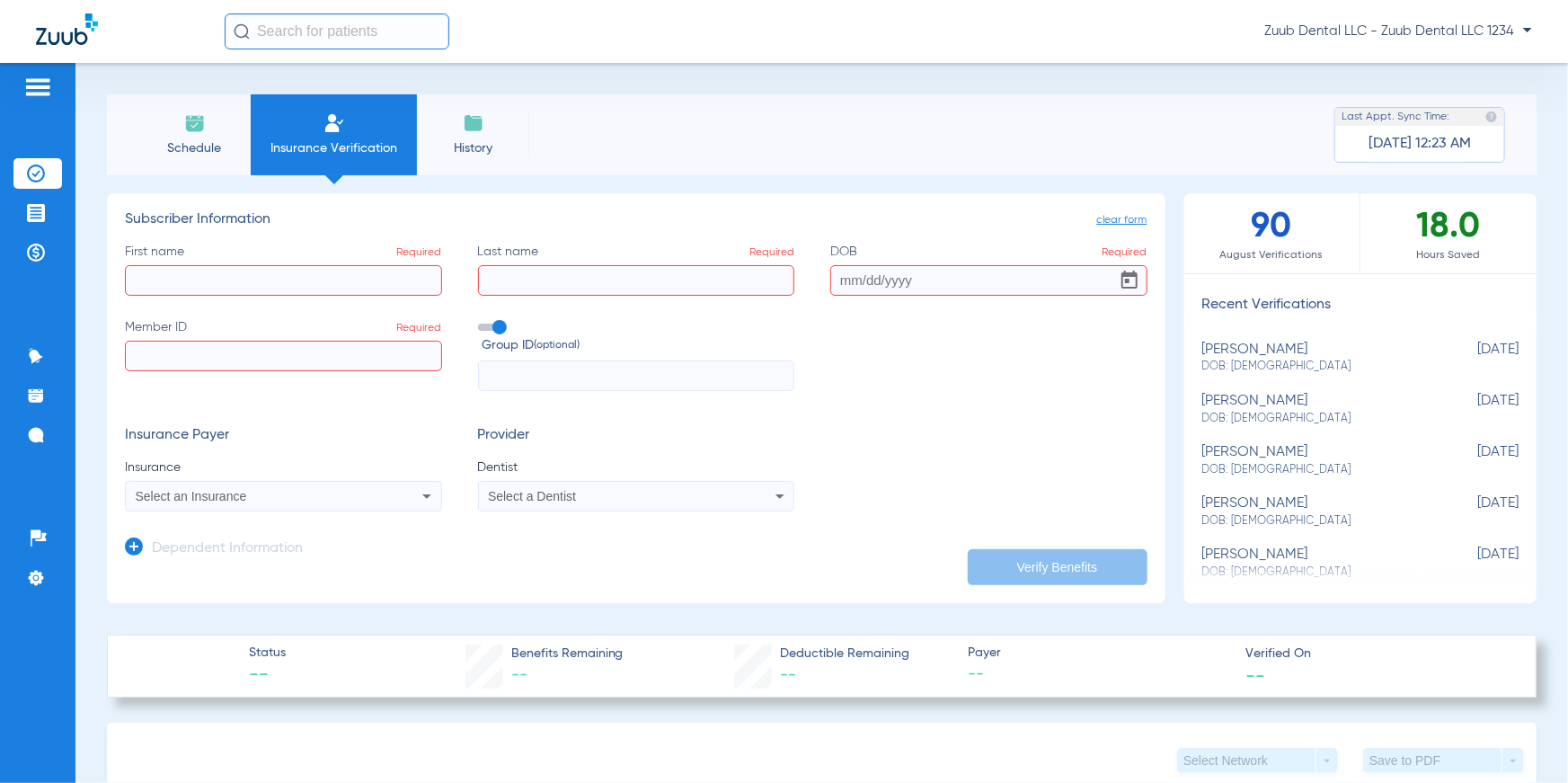
click at [412, 492] on div "Select an Insurance" at bounding box center [284, 496] width 316 height 21
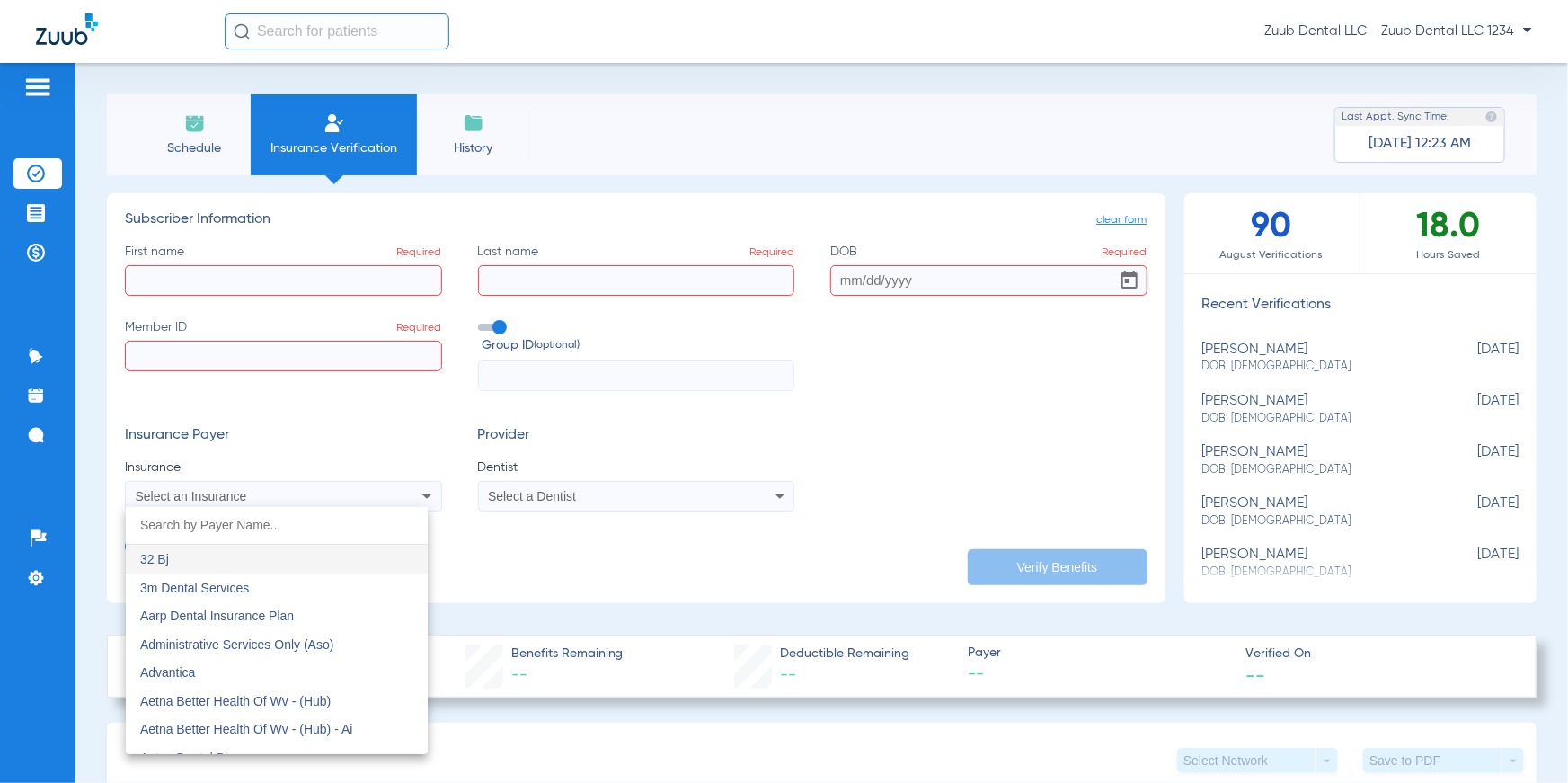
click at [415, 462] on div at bounding box center [784, 391] width 1568 height 783
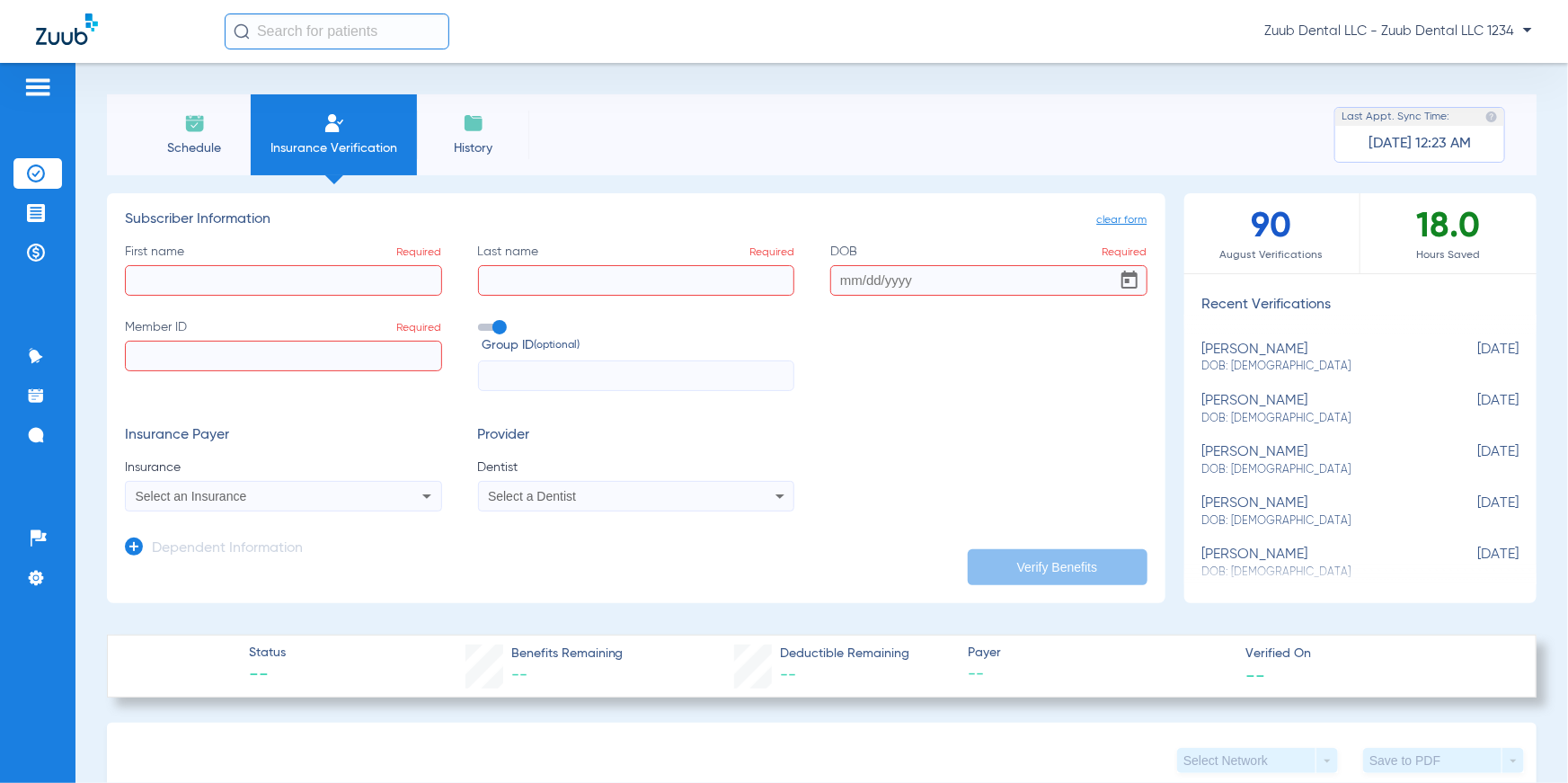
click at [518, 498] on span "Select a Dentist" at bounding box center [532, 497] width 88 height 15
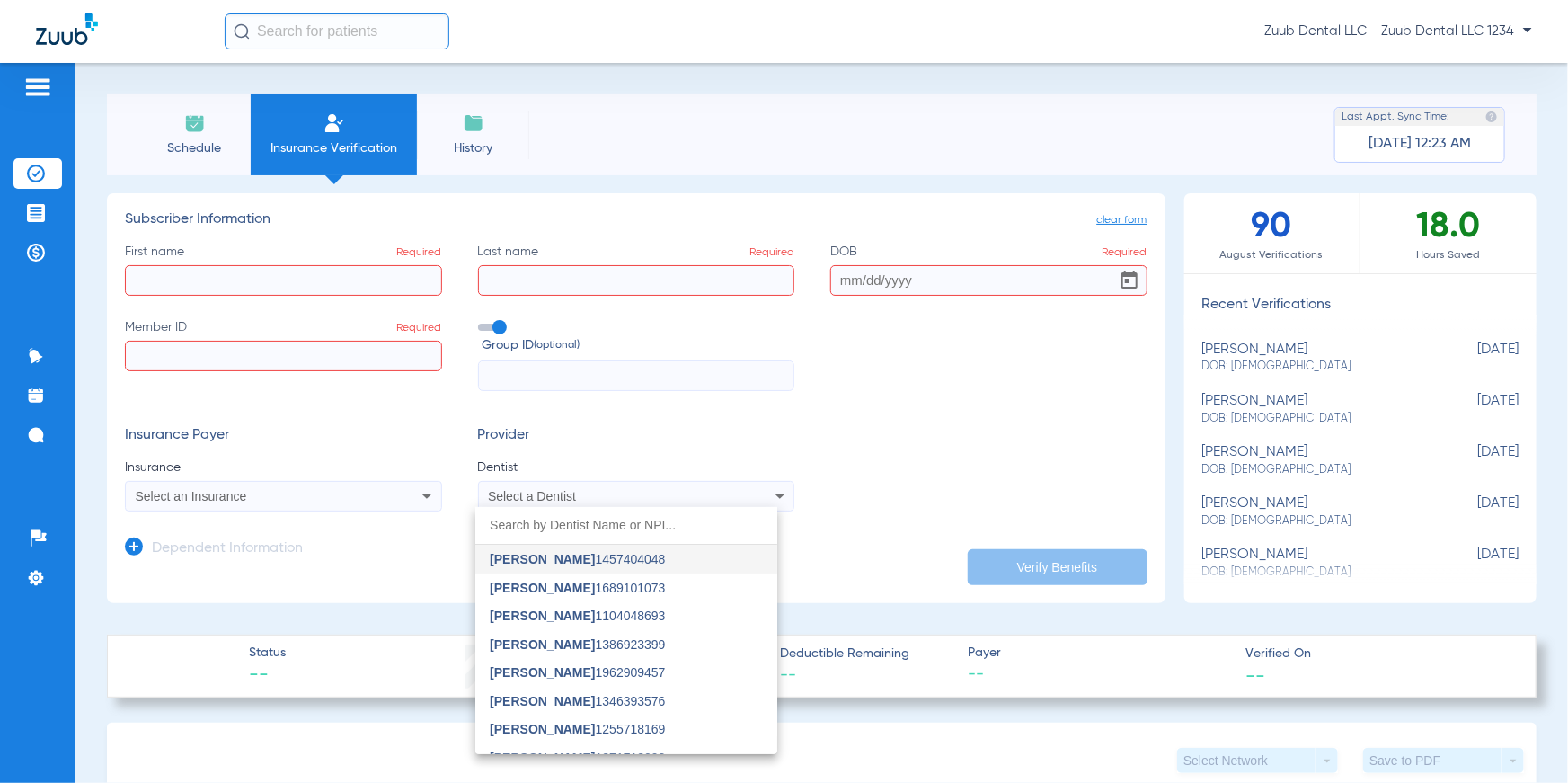
click at [906, 470] on div at bounding box center [784, 391] width 1568 height 783
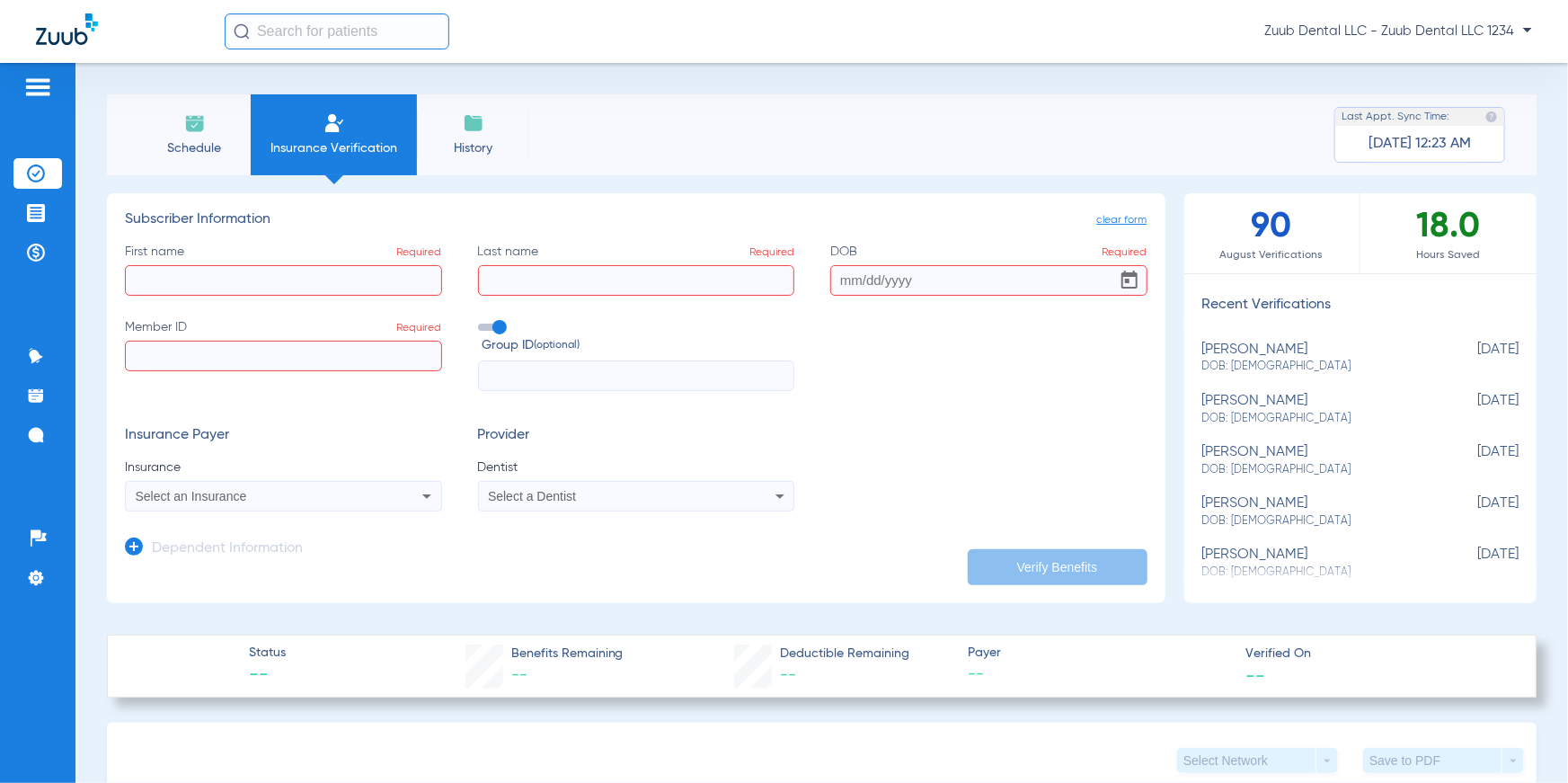
click at [1207, 397] on div "[PERSON_NAME] DOB: [DEMOGRAPHIC_DATA]" at bounding box center [1316, 409] width 228 height 33
type input "[PERSON_NAME]"
type input "[DATE]"
type input "967366745"
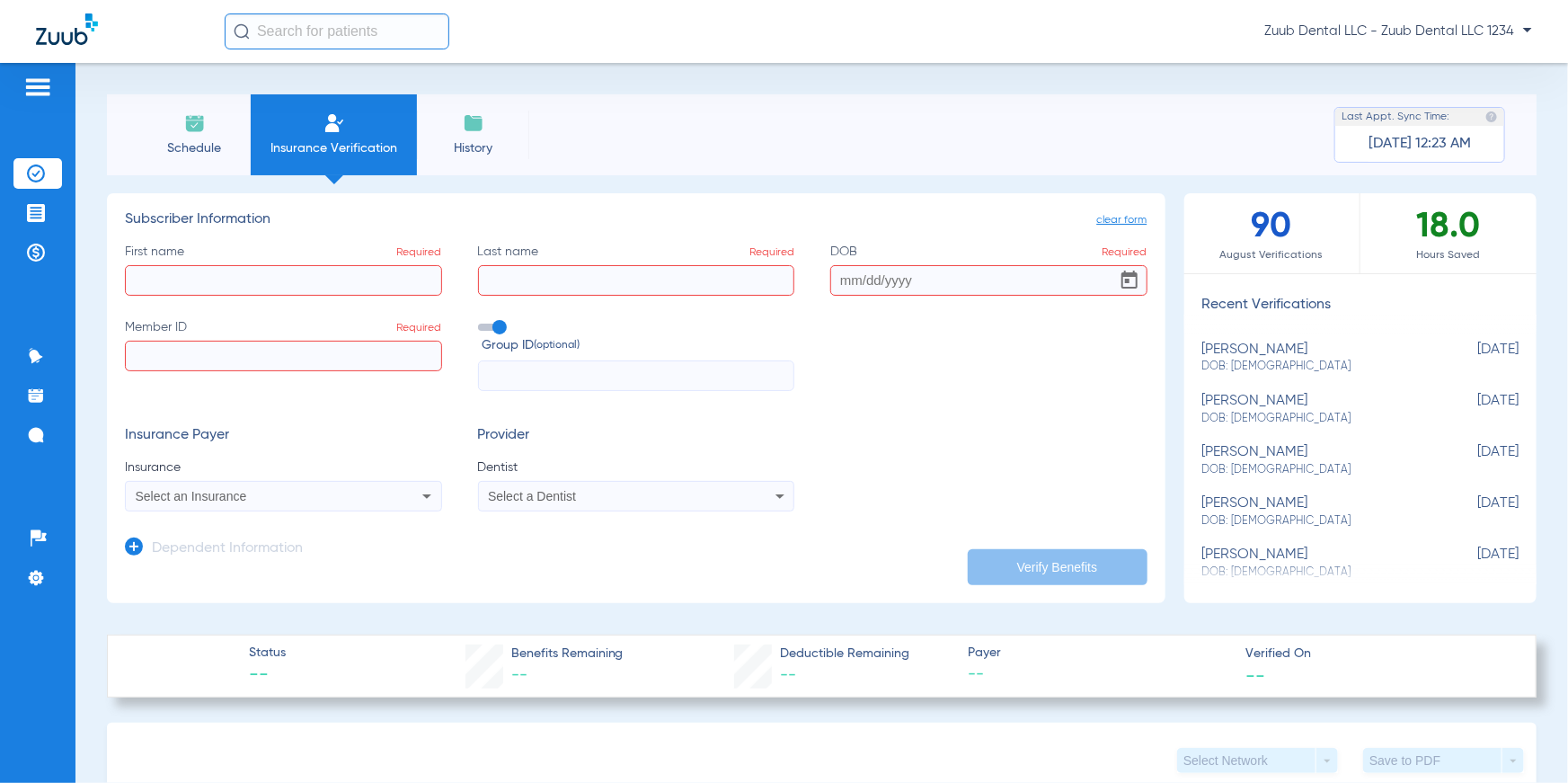
type input "1055942"
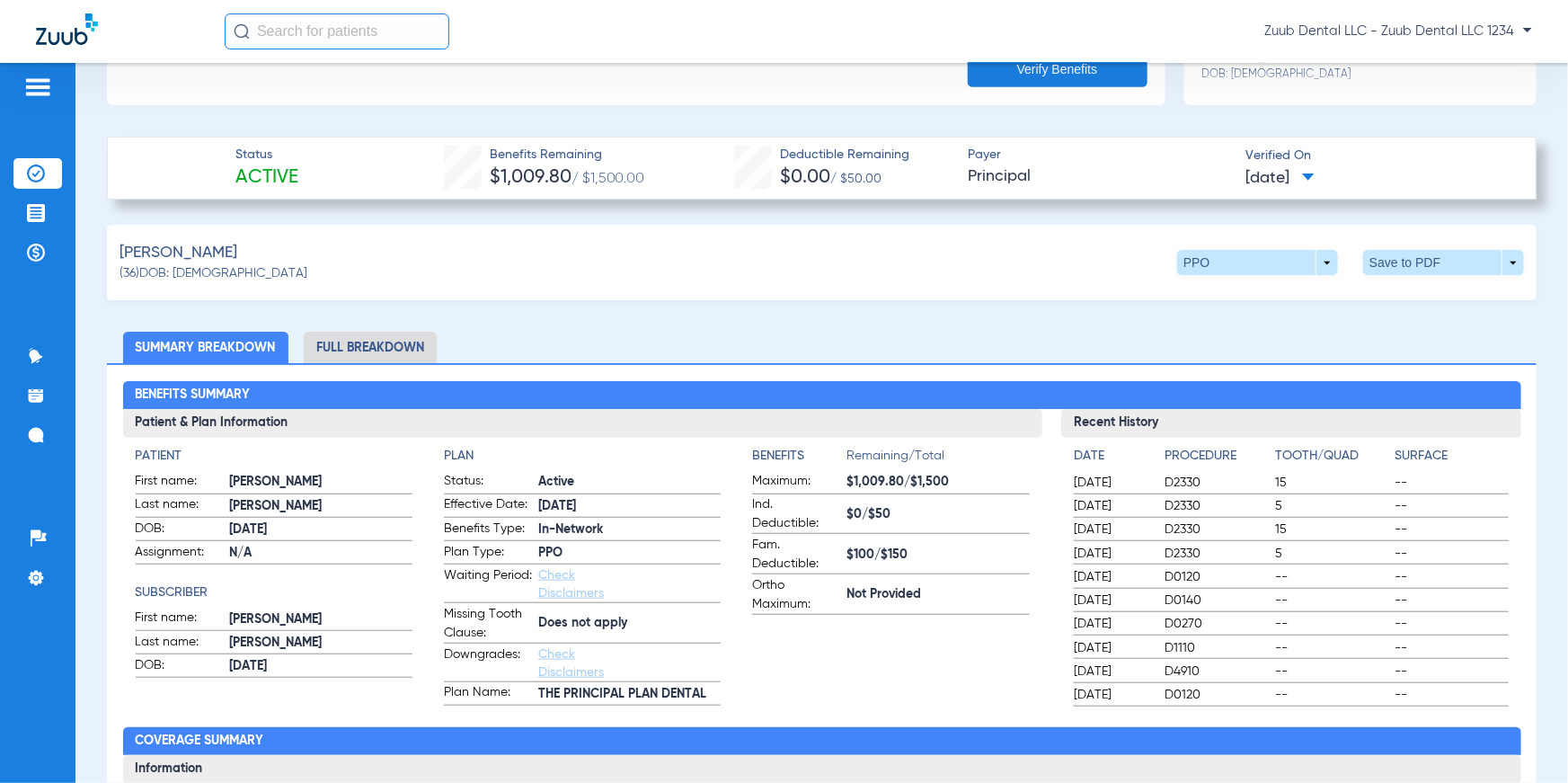
scroll to position [509, 0]
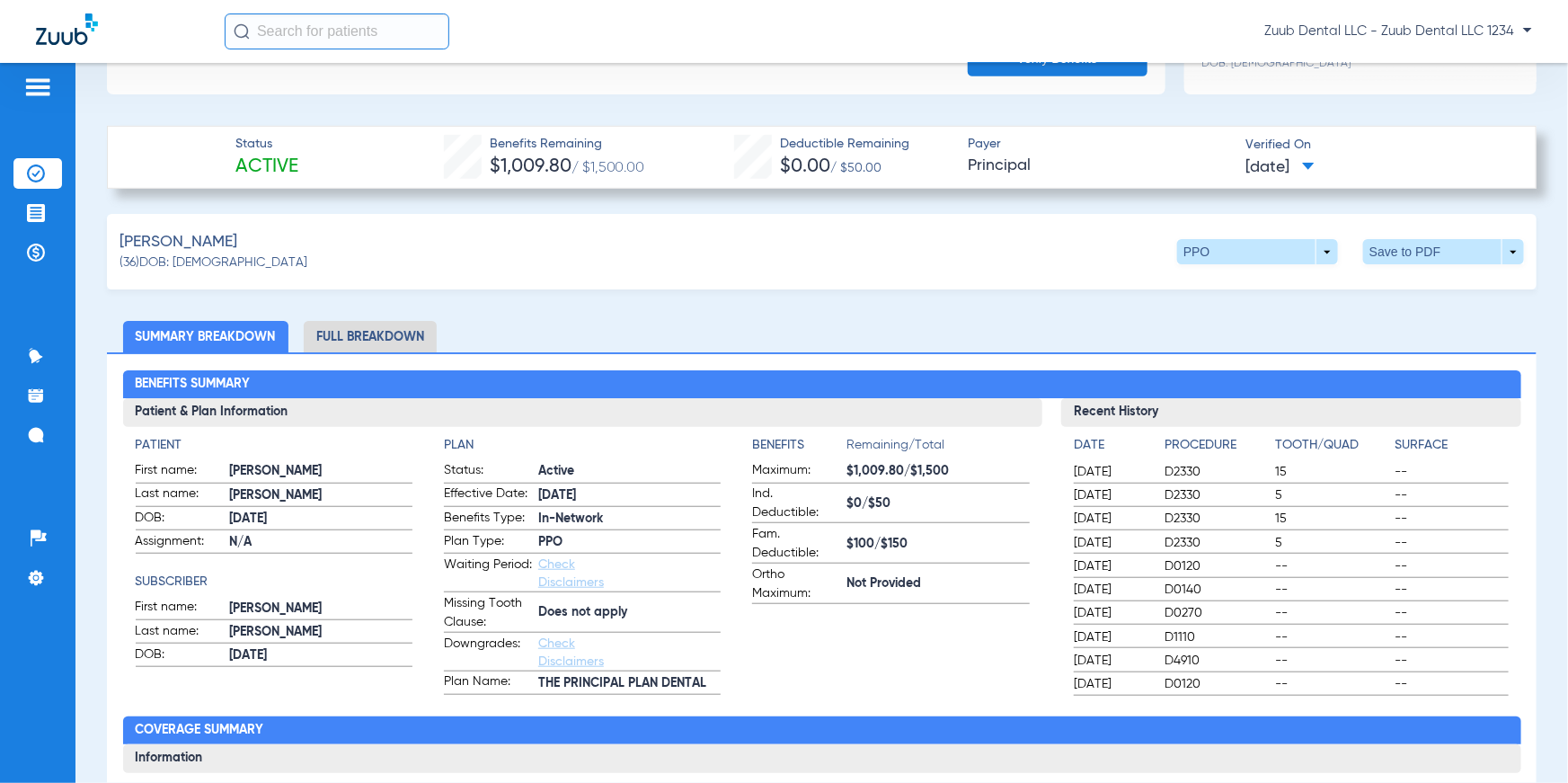
drag, startPoint x: 207, startPoint y: 163, endPoint x: 350, endPoint y: 162, distance: 143.0
click at [350, 162] on div "Status Active Benefits Remaining $1,009.80 / $1,500.00 Deductible Remaining $0.…" at bounding box center [821, 157] width 1429 height 63
drag, startPoint x: 429, startPoint y: 162, endPoint x: 665, endPoint y: 168, distance: 236.1
click at [665, 168] on div "Status Active Benefits Remaining $1,009.80 / $1,500.00 Deductible Remaining $0.…" at bounding box center [821, 157] width 1429 height 63
drag, startPoint x: 727, startPoint y: 168, endPoint x: 877, endPoint y: 164, distance: 150.1
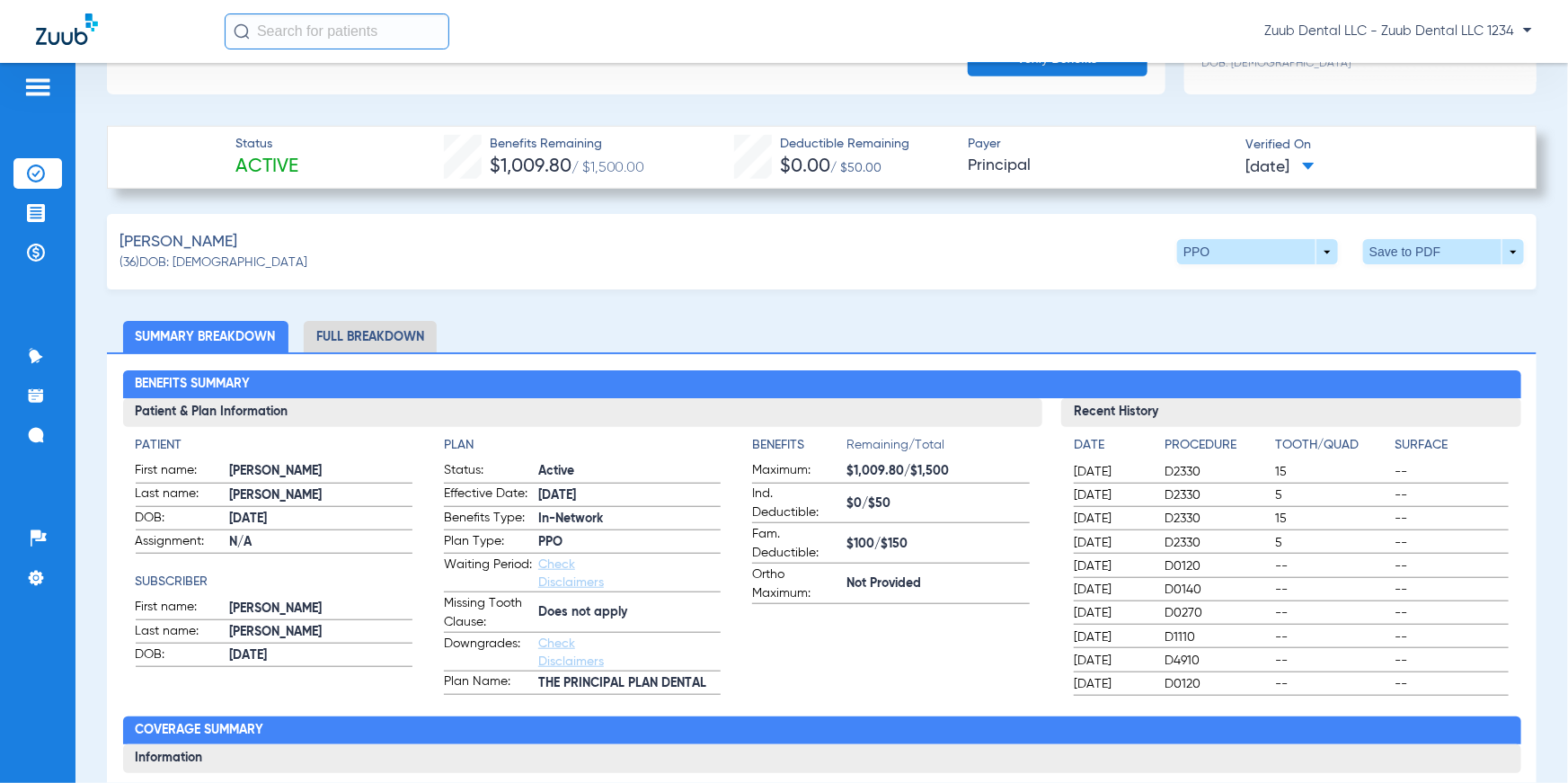
click at [877, 164] on div "Status Active Benefits Remaining $1,009.80 / $1,500.00 Deductible Remaining $0.…" at bounding box center [821, 157] width 1429 height 63
drag, startPoint x: 958, startPoint y: 164, endPoint x: 1057, endPoint y: 166, distance: 99.0
click at [1057, 166] on div "Status Active Benefits Remaining $1,009.80 / $1,500.00 Deductible Remaining $0.…" at bounding box center [821, 157] width 1429 height 63
click at [1321, 256] on span at bounding box center [1257, 251] width 161 height 25
click at [977, 271] on div at bounding box center [784, 391] width 1568 height 783
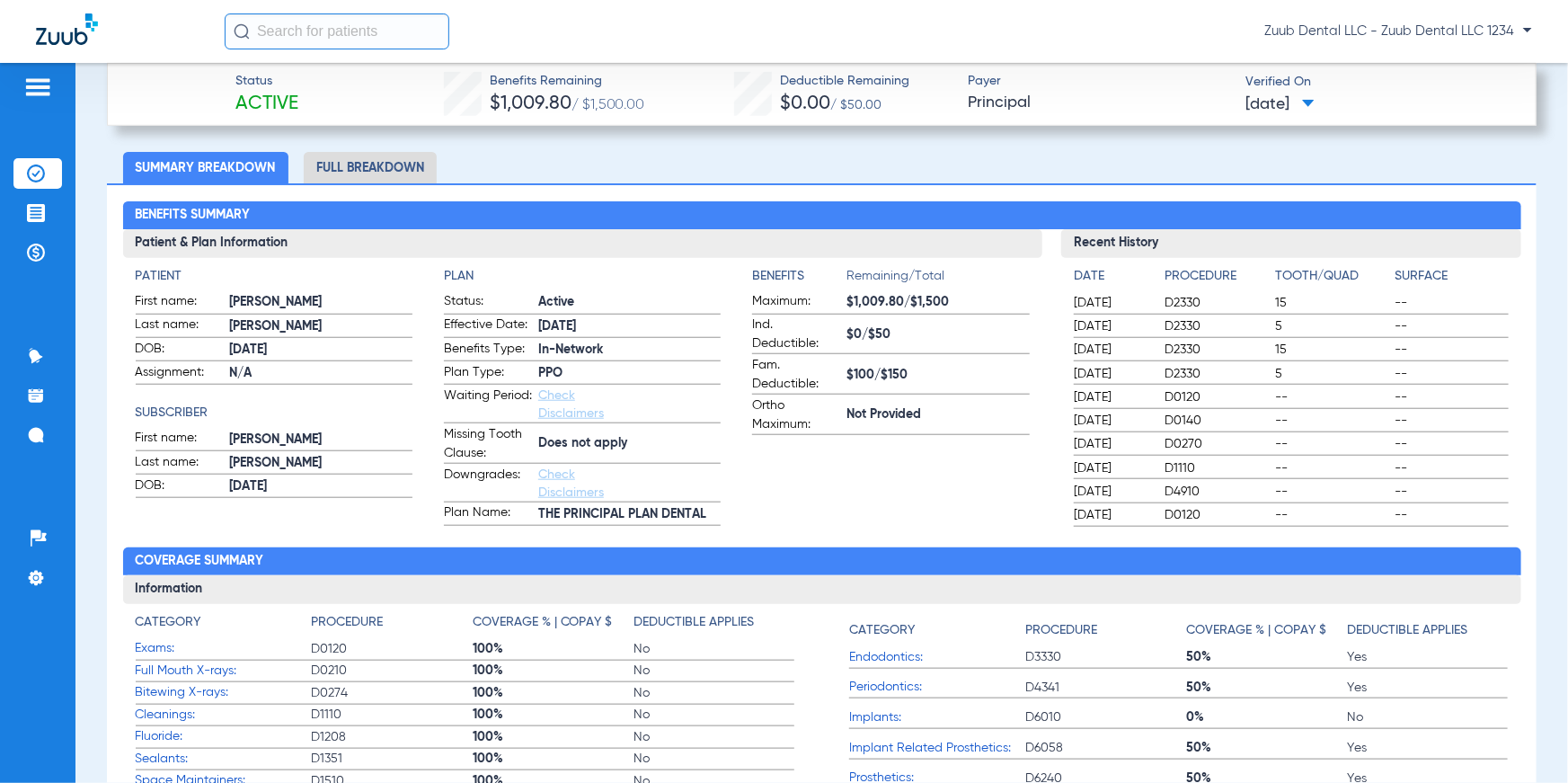
scroll to position [688, 0]
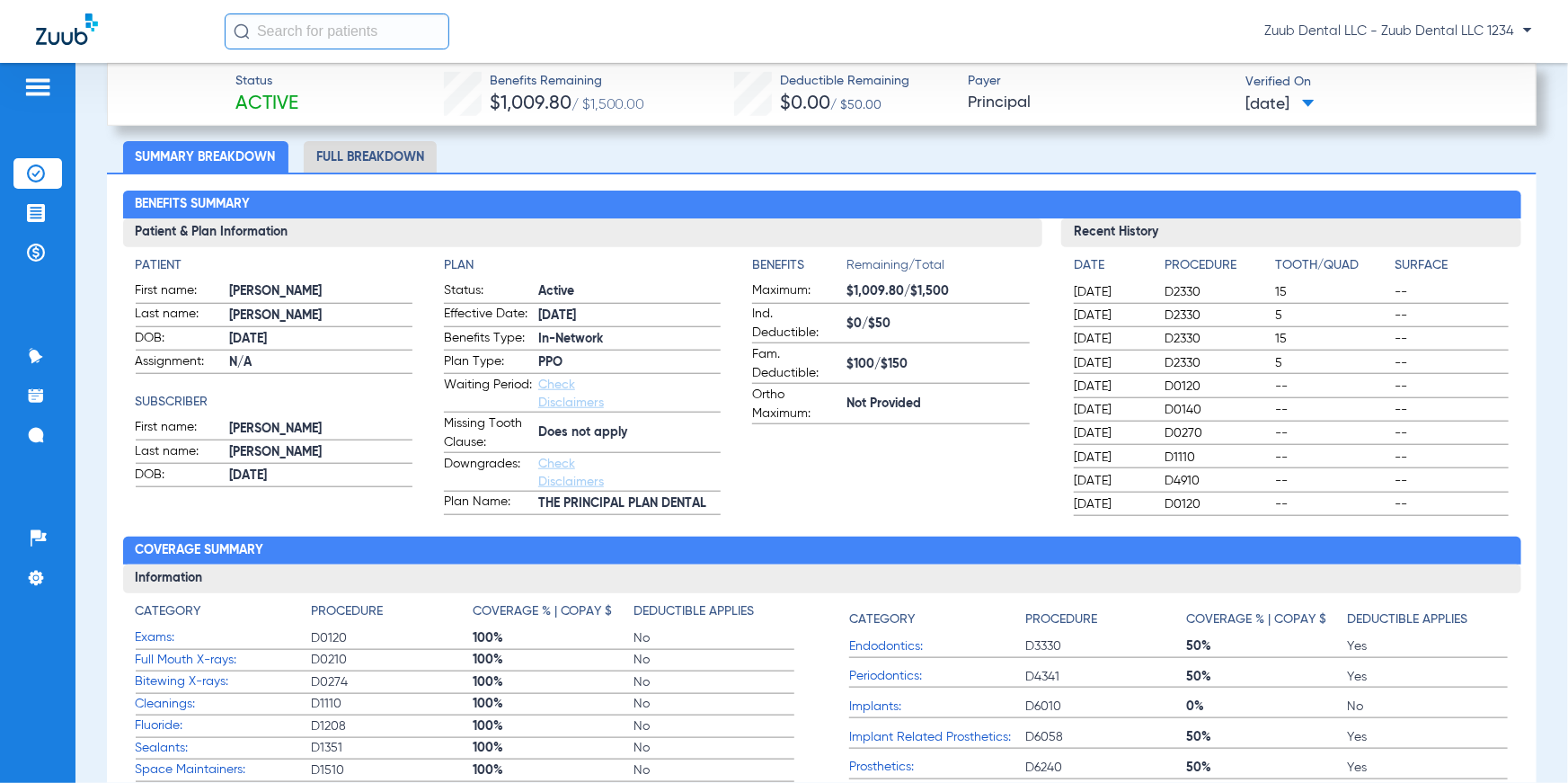
drag, startPoint x: 137, startPoint y: 263, endPoint x: 203, endPoint y: 261, distance: 66.0
click at [203, 261] on h4 "Patient" at bounding box center [274, 265] width 276 height 19
drag, startPoint x: 135, startPoint y: 401, endPoint x: 207, endPoint y: 395, distance: 72.2
click at [207, 395] on h4 "Subscriber" at bounding box center [274, 402] width 276 height 19
drag, startPoint x: 435, startPoint y: 265, endPoint x: 522, endPoint y: 264, distance: 87.0
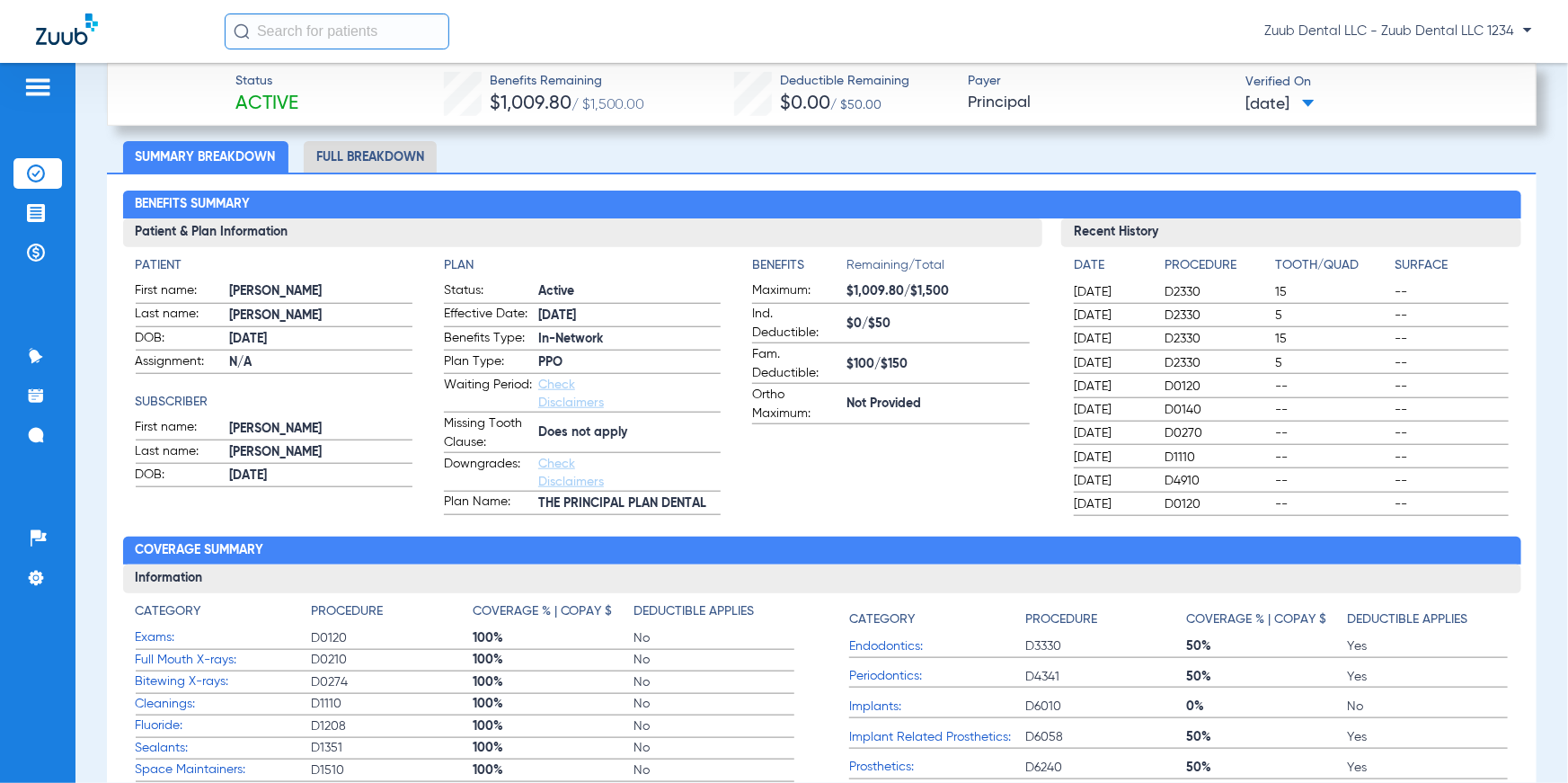
click at [522, 264] on app-patient-and-plan-information "Patient First name: [PERSON_NAME] Last name: [PERSON_NAME]: [DEMOGRAPHIC_DATA] …" at bounding box center [583, 386] width 894 height 259
drag, startPoint x: 630, startPoint y: 431, endPoint x: 532, endPoint y: 426, distance: 98.1
click at [532, 426] on label "Missing Tooth Clause: Does not apply" at bounding box center [582, 433] width 276 height 39
click at [785, 250] on div "Patient First name: [PERSON_NAME] Last name: [PERSON_NAME]: [DEMOGRAPHIC_DATA] …" at bounding box center [582, 381] width 919 height 268
drag, startPoint x: 746, startPoint y: 263, endPoint x: 992, endPoint y: 402, distance: 282.6
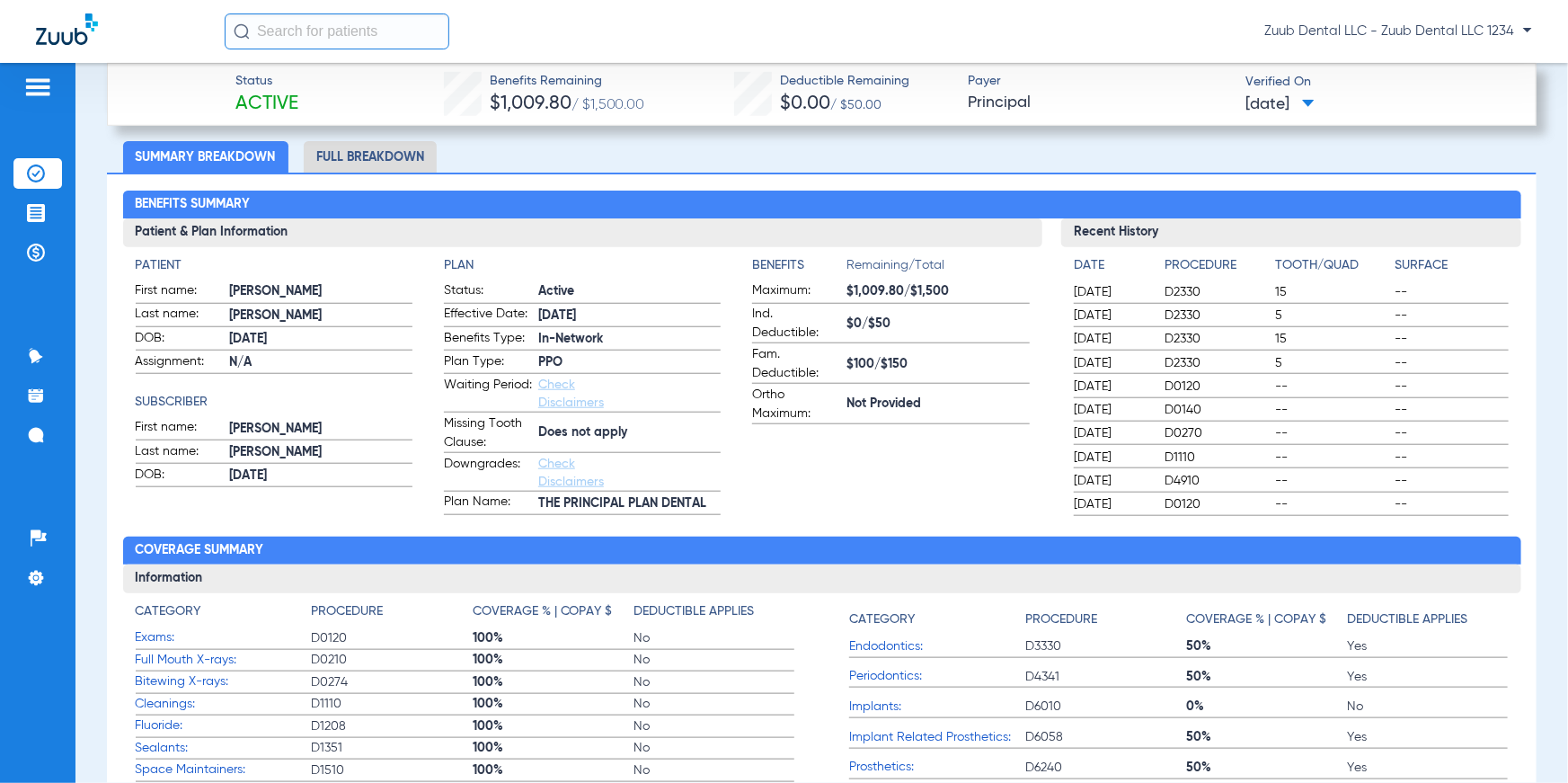
click at [992, 402] on div "Benefits Remaining/Total Maximum: $1,009.80/$1,500 Ind. Deductible: $0/$50 Fam.…" at bounding box center [890, 340] width 276 height 168
click at [1063, 271] on div "Date Procedure Tooth/Quad Surface [DATE] D2330 15 -- [DATE] D2330 5 -- [DATE] D…" at bounding box center [1291, 381] width 460 height 269
drag, startPoint x: 1064, startPoint y: 267, endPoint x: 1473, endPoint y: 504, distance: 472.7
click at [1473, 504] on div "Date Procedure Tooth/Quad Surface [DATE] D2330 15 -- [DATE] D2330 5 -- [DATE] D…" at bounding box center [1291, 381] width 460 height 269
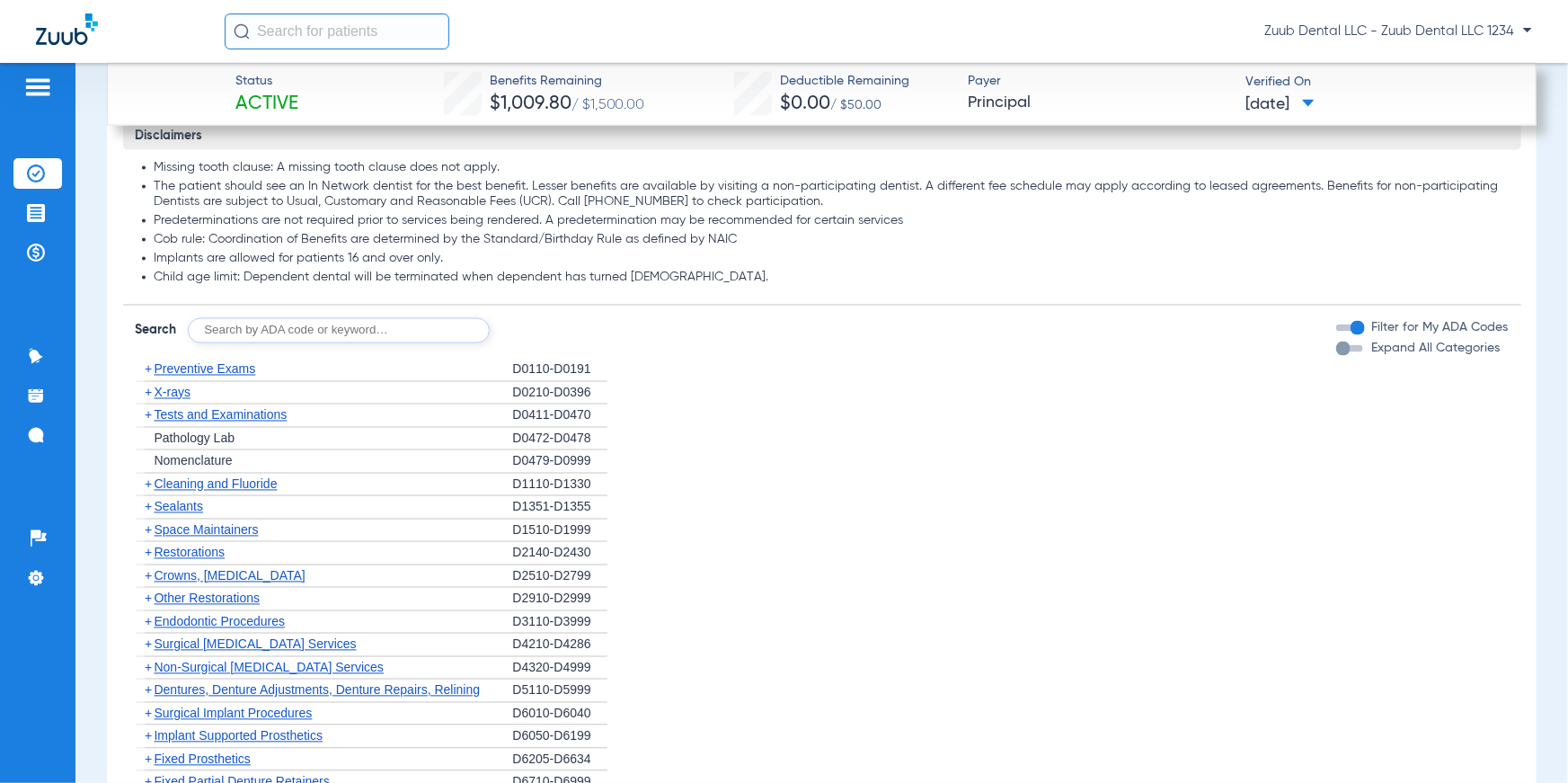
scroll to position [1532, 0]
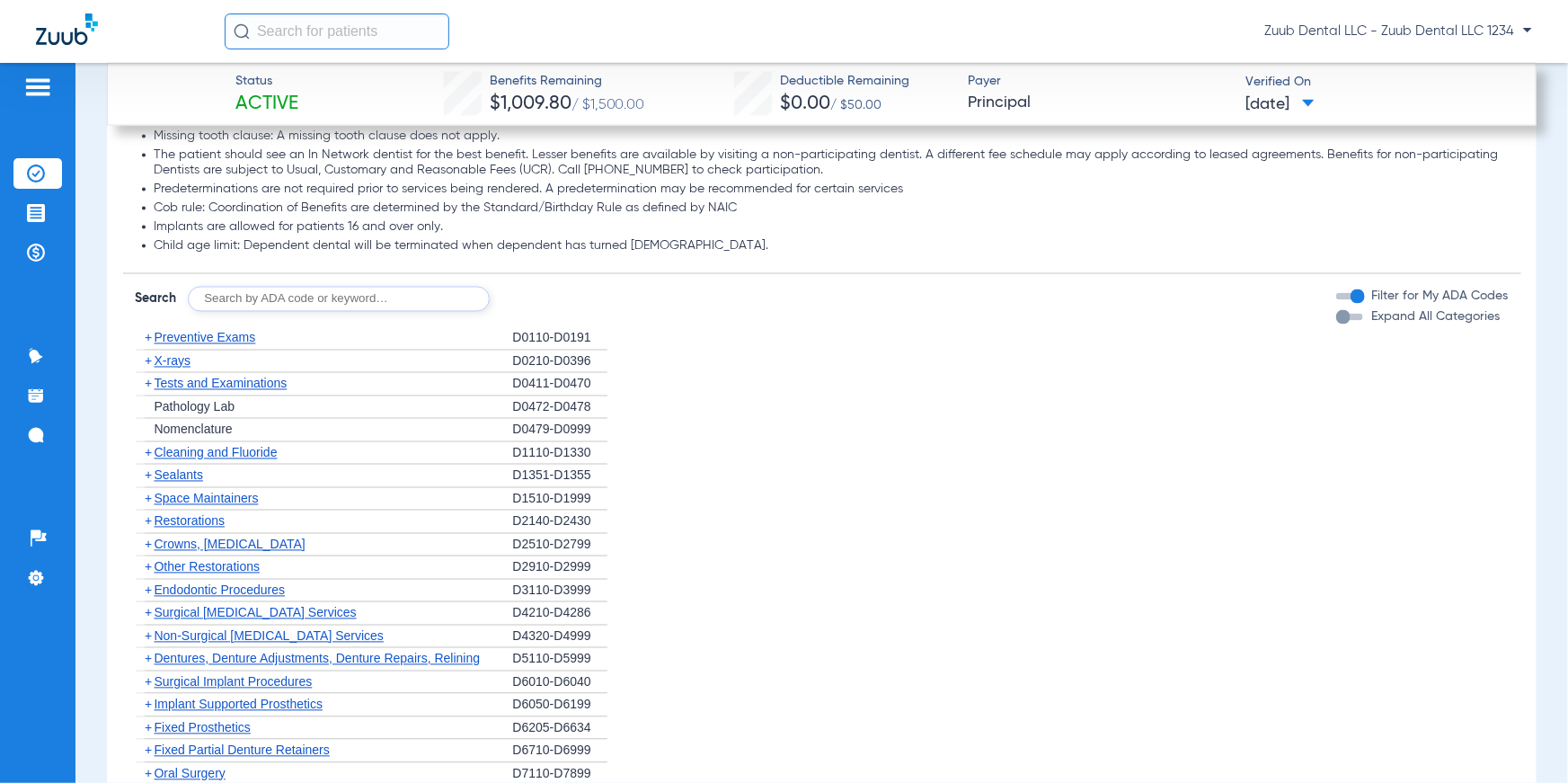
click at [174, 362] on span "X-rays" at bounding box center [172, 362] width 36 height 15
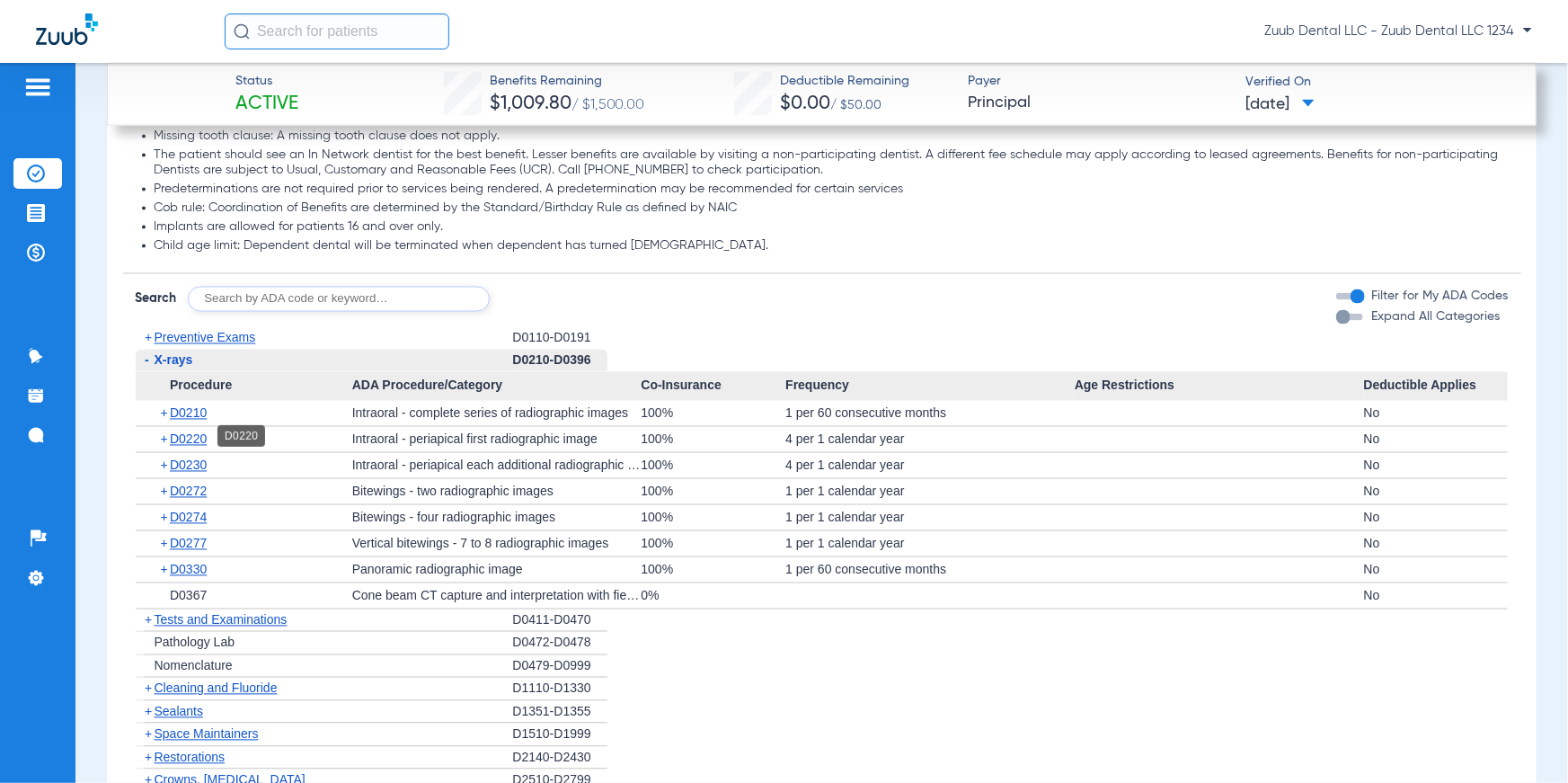
click at [185, 435] on span "D0220" at bounding box center [188, 440] width 37 height 15
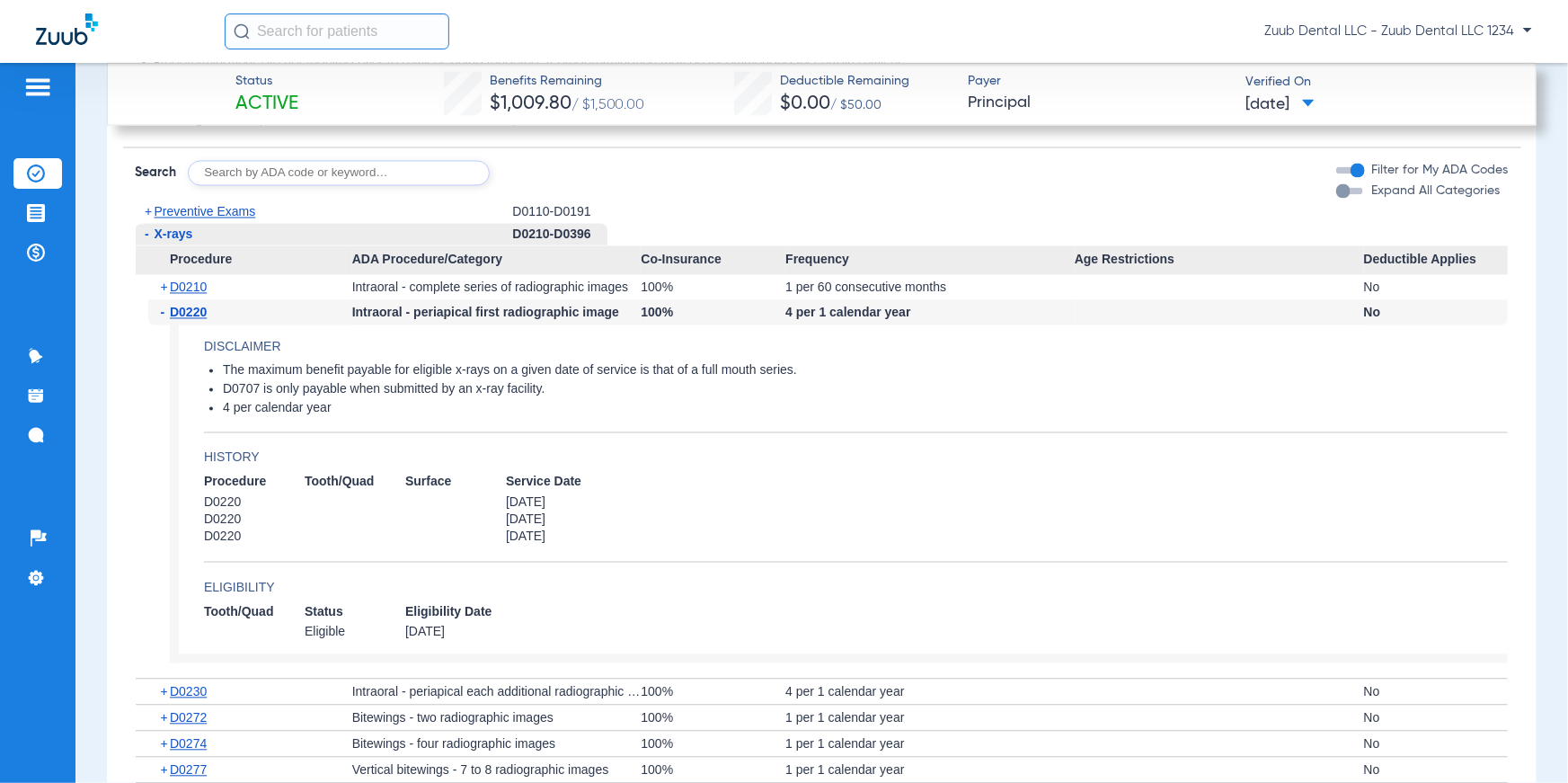
scroll to position [1669, 0]
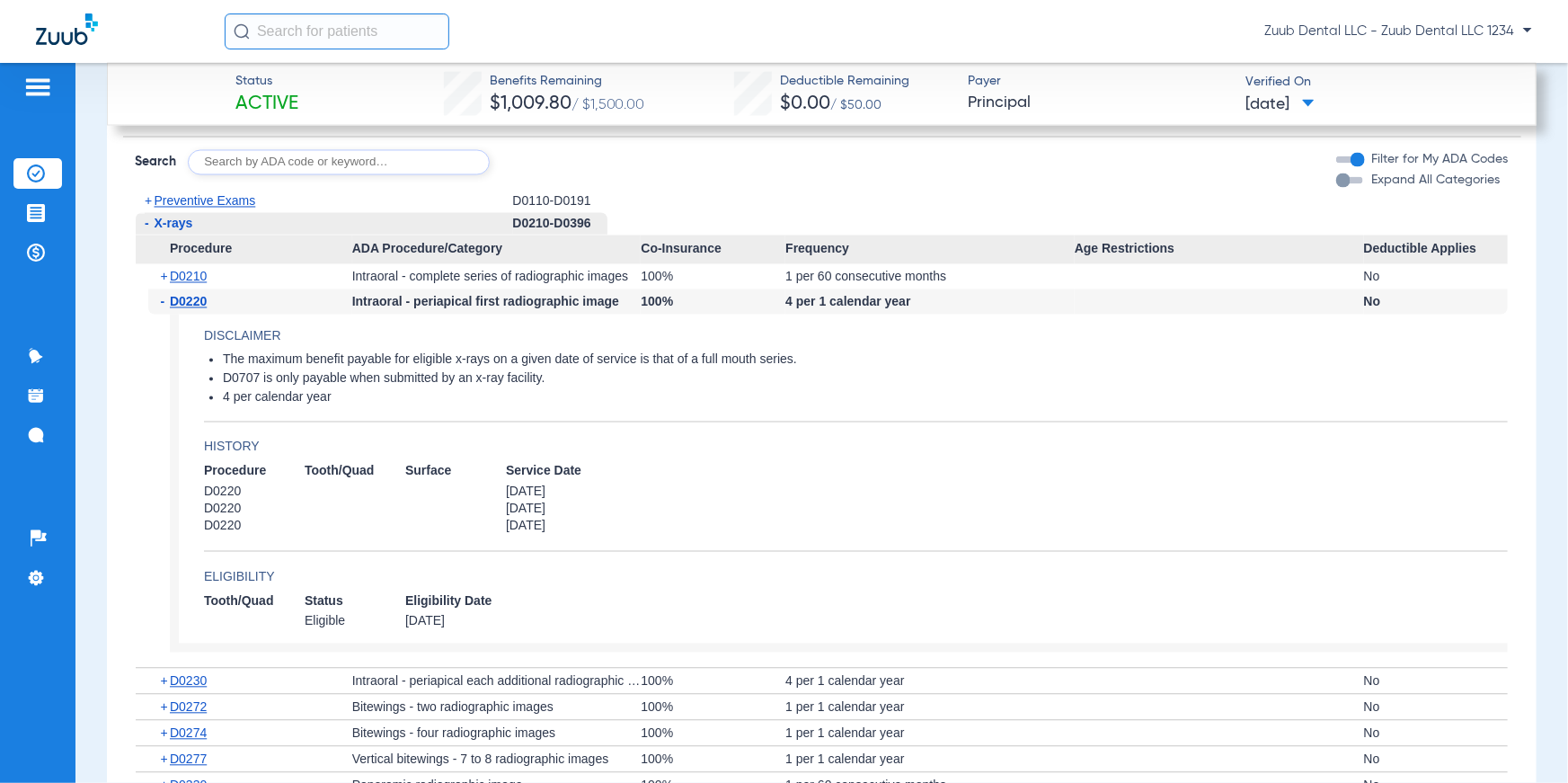
click at [244, 164] on input "text" at bounding box center [339, 162] width 302 height 25
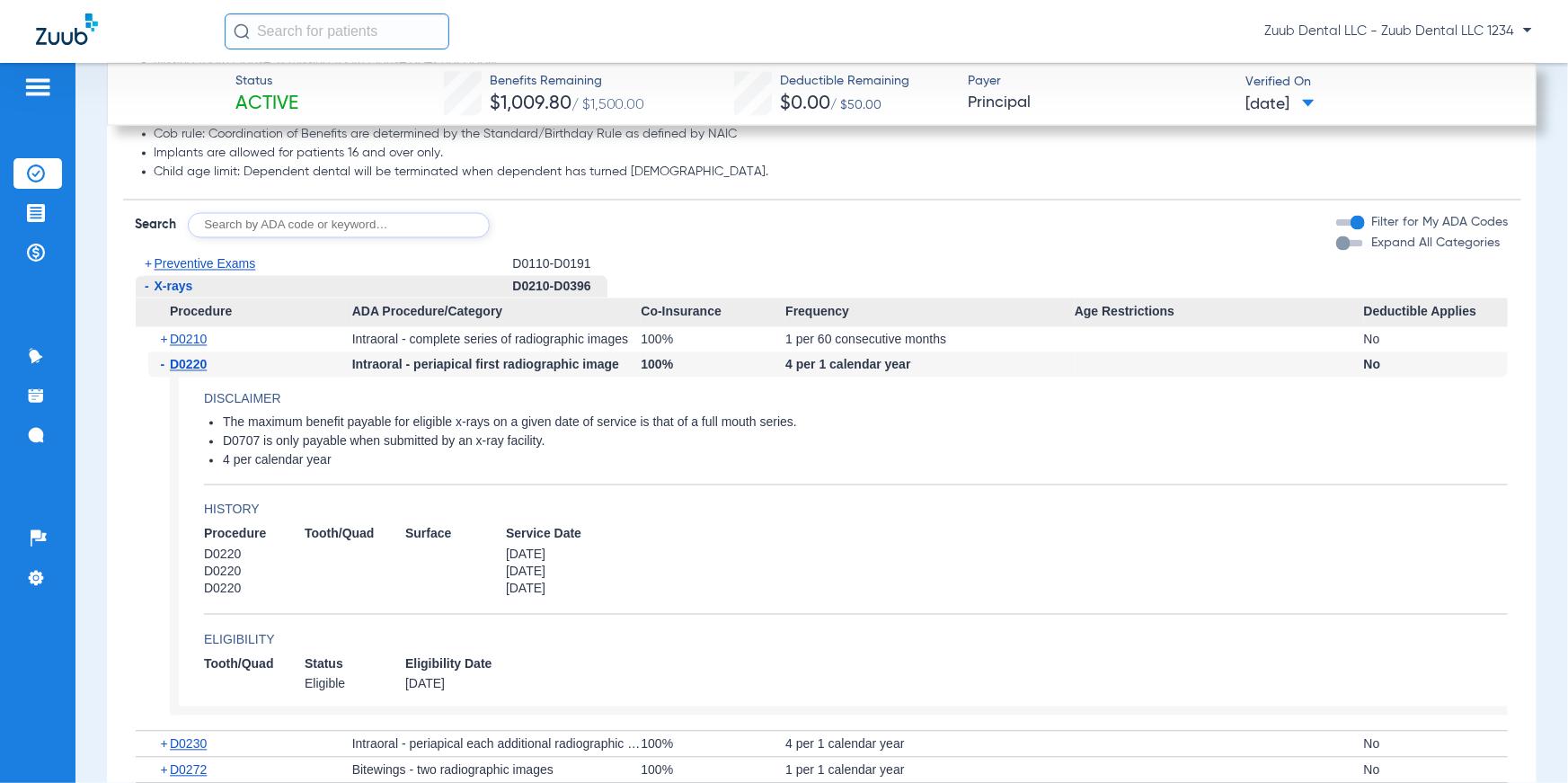
scroll to position [1594, 0]
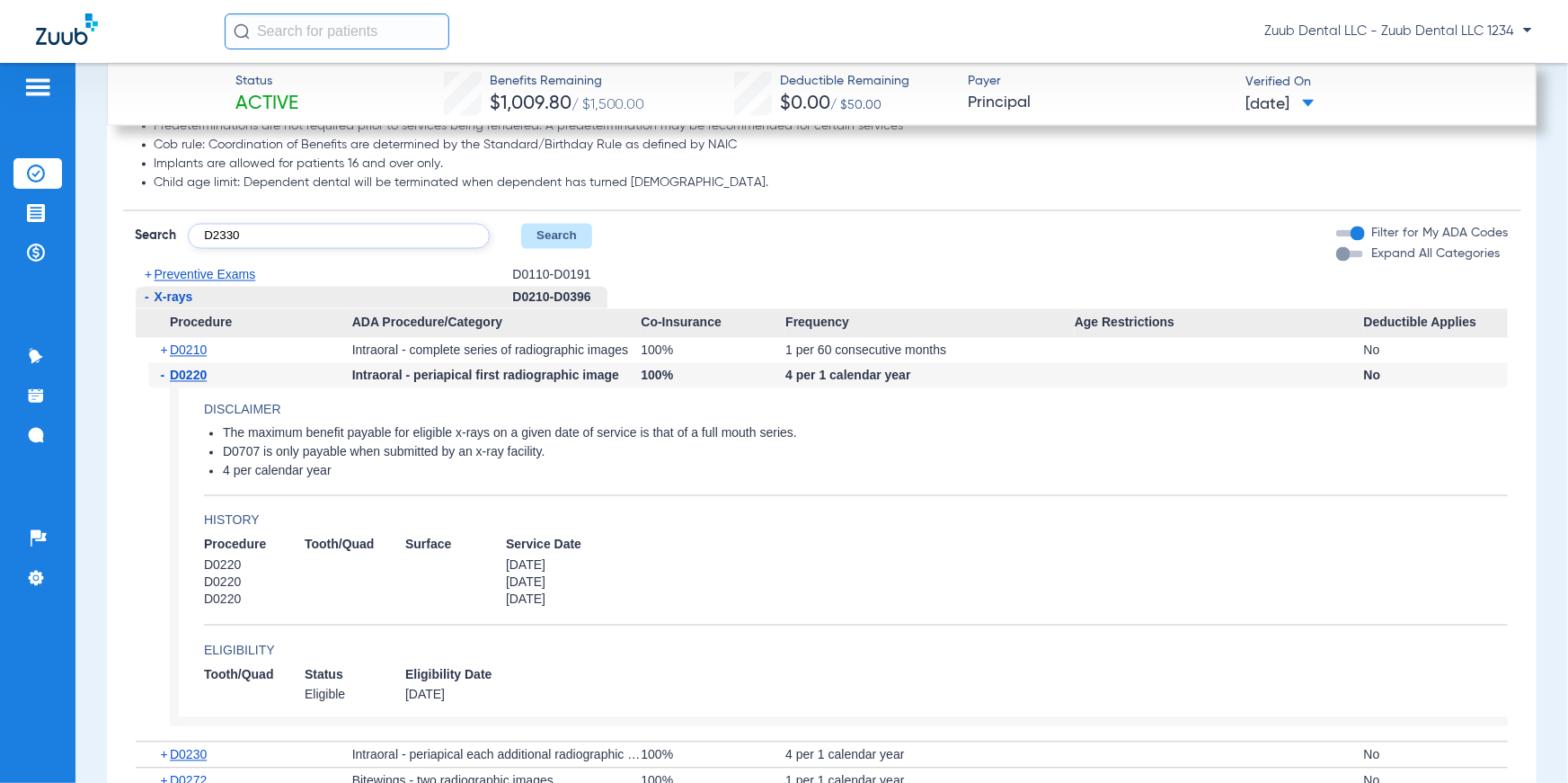
type input "D2330"
click button "Search" at bounding box center [556, 236] width 71 height 25
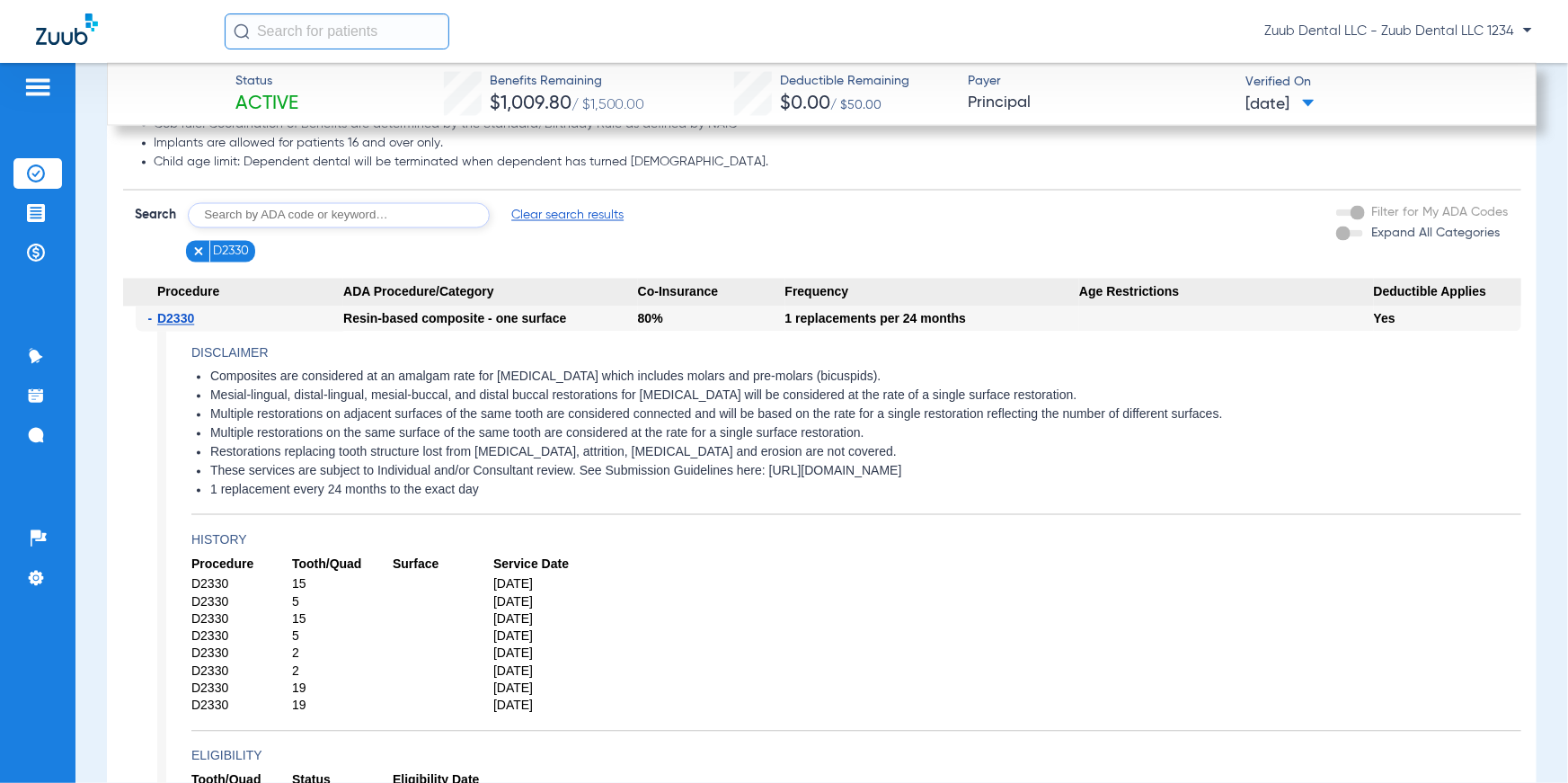
scroll to position [1627, 0]
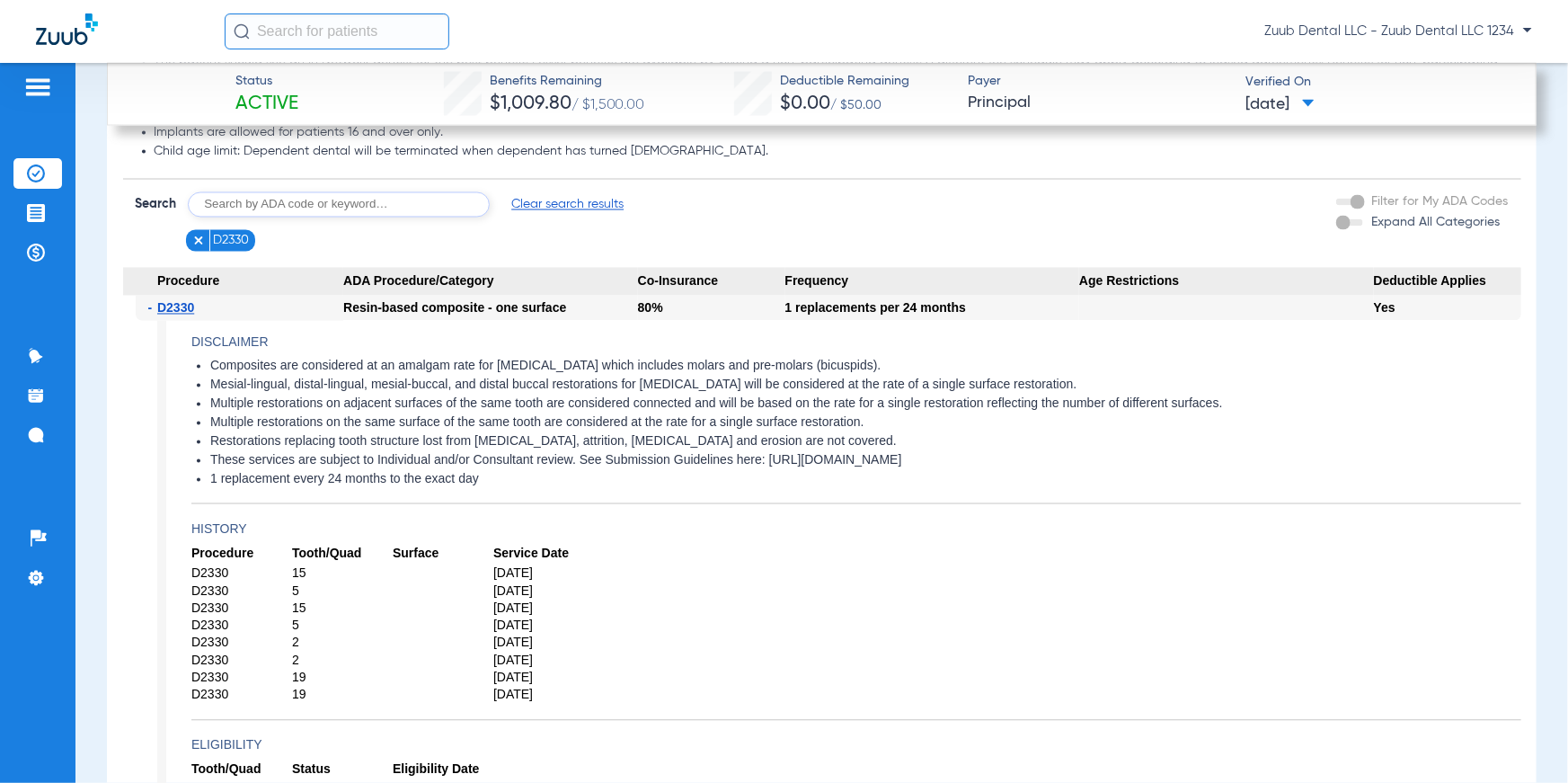
drag, startPoint x: 893, startPoint y: 364, endPoint x: 208, endPoint y: 362, distance: 685.0
click at [208, 362] on ul "Composites are considered at an amalgam rate for [MEDICAL_DATA] which includes …" at bounding box center [856, 423] width 1330 height 129
click at [767, 481] on li "1 replacement every 24 months to the exact day" at bounding box center [866, 480] width 1311 height 17
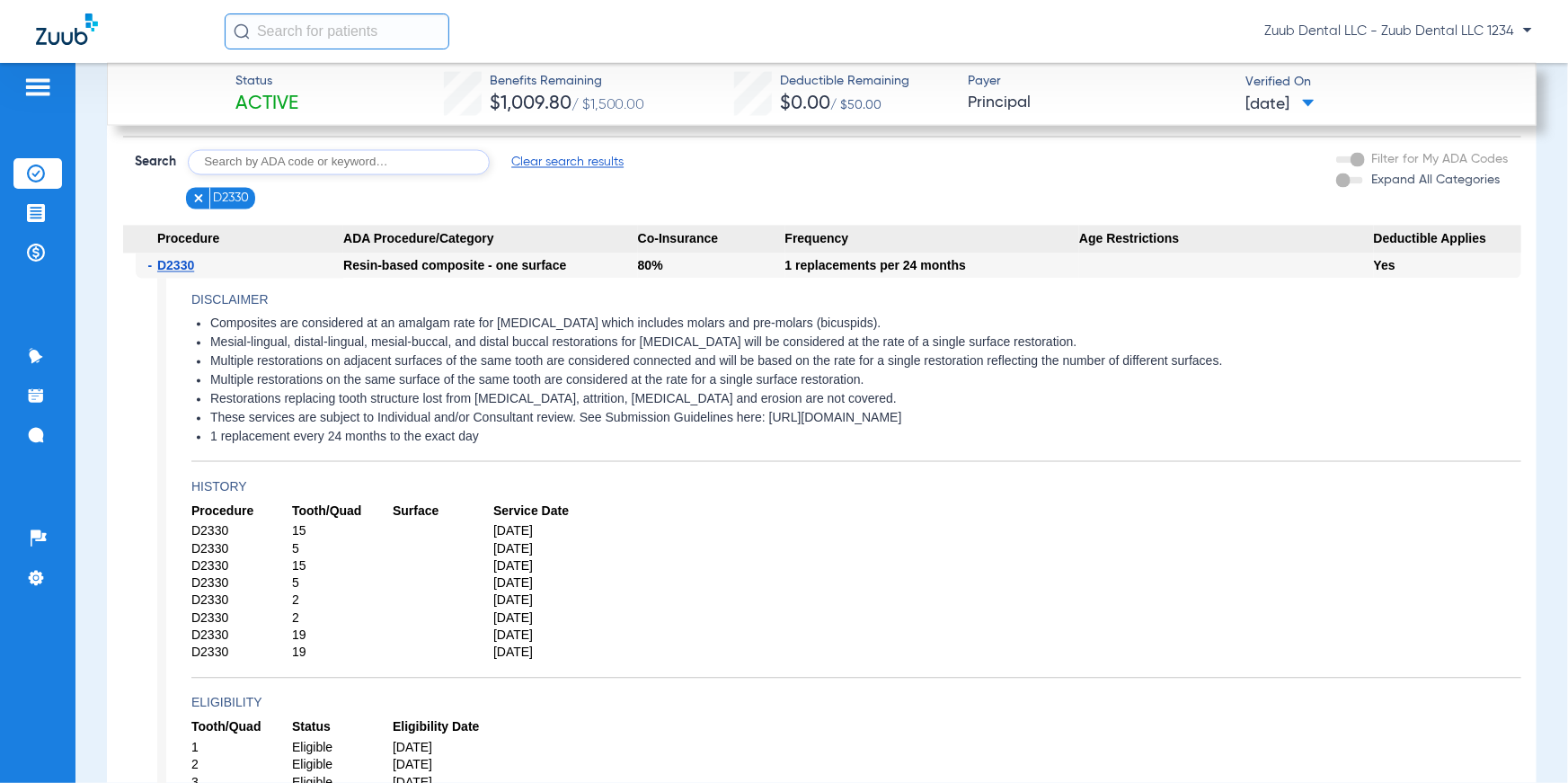
scroll to position [1689, 0]
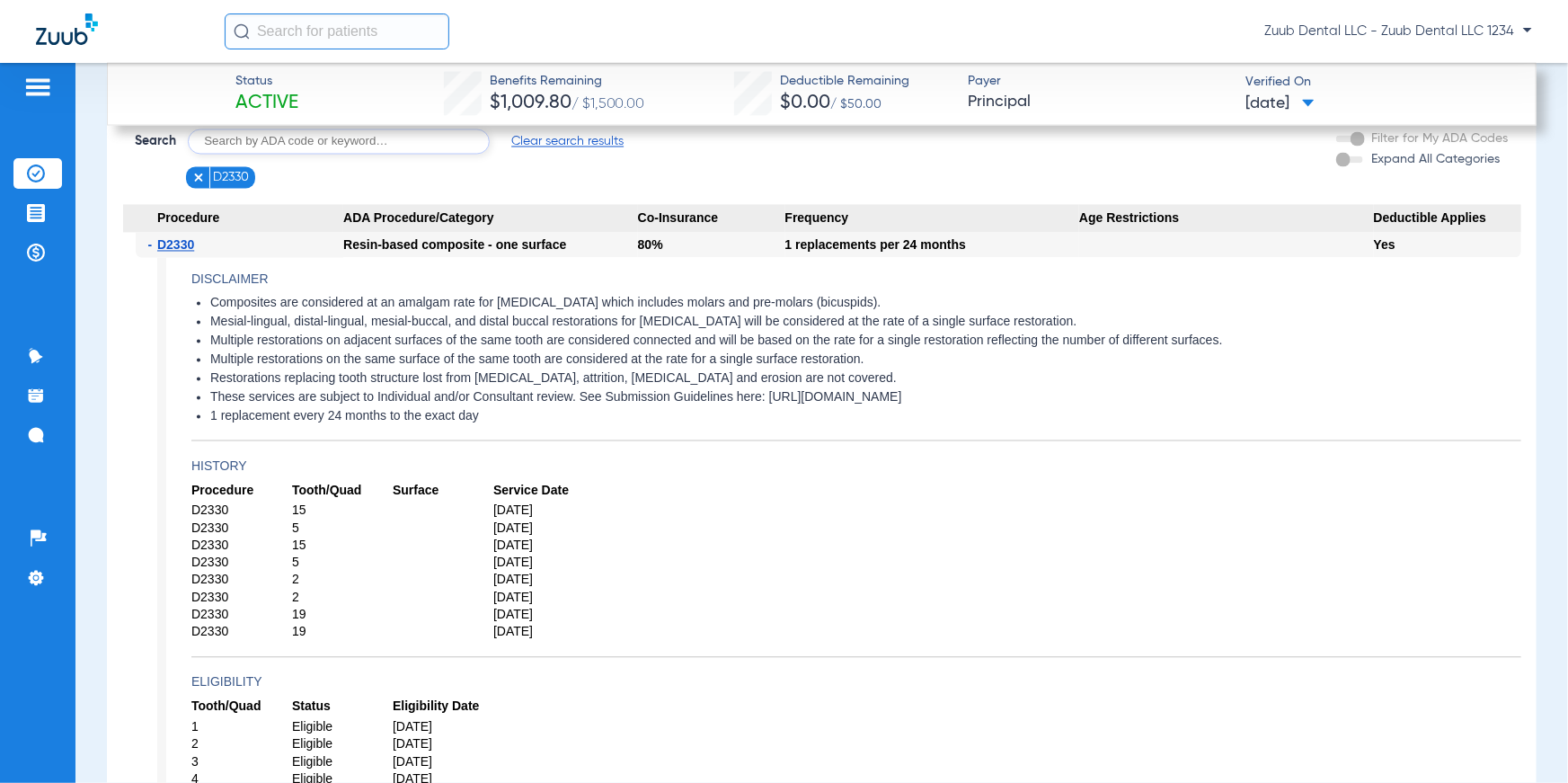
drag, startPoint x: 197, startPoint y: 305, endPoint x: 667, endPoint y: 618, distance: 564.7
click at [693, 539] on app-history "Procedure Tooth/Quad Surface Service Date D2330 15 [DATE] D2330 5 [DATE] D2330 …" at bounding box center [856, 570] width 1330 height 175
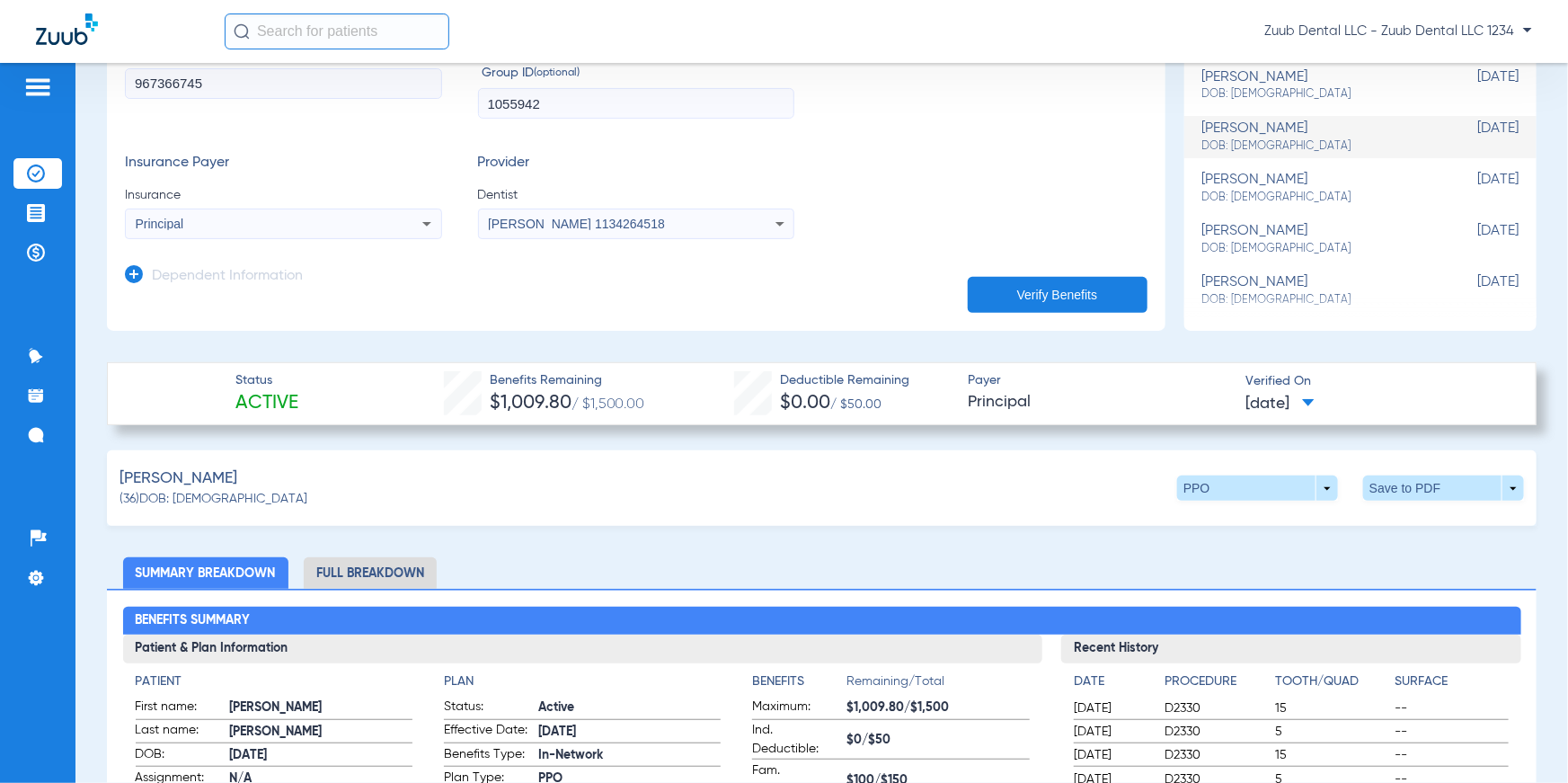
scroll to position [283, 0]
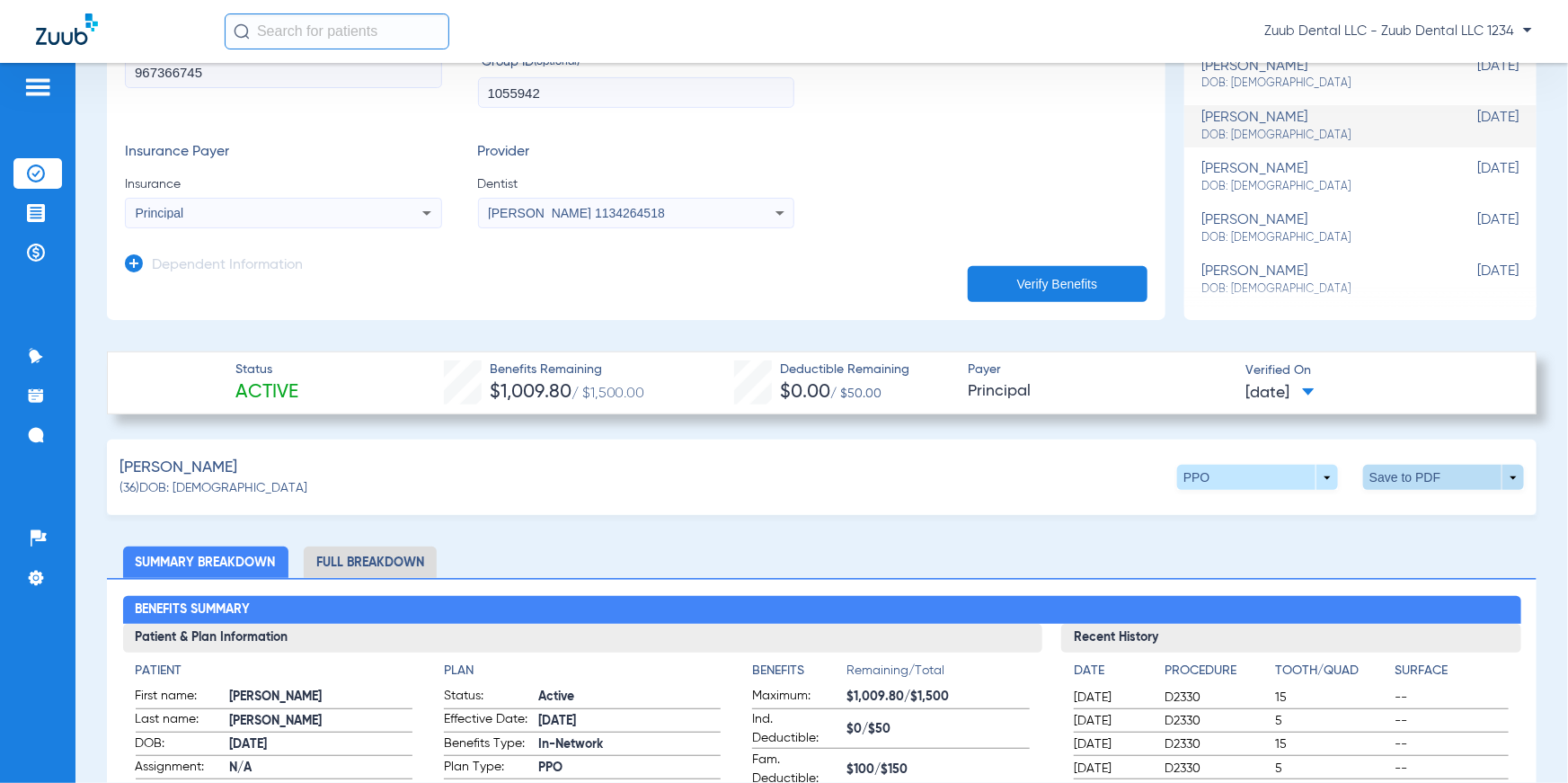
click at [1384, 479] on span at bounding box center [1443, 476] width 161 height 25
click at [1296, 509] on span "Save to PDF" at bounding box center [1296, 512] width 71 height 13
